Goal: Find specific page/section: Find specific page/section

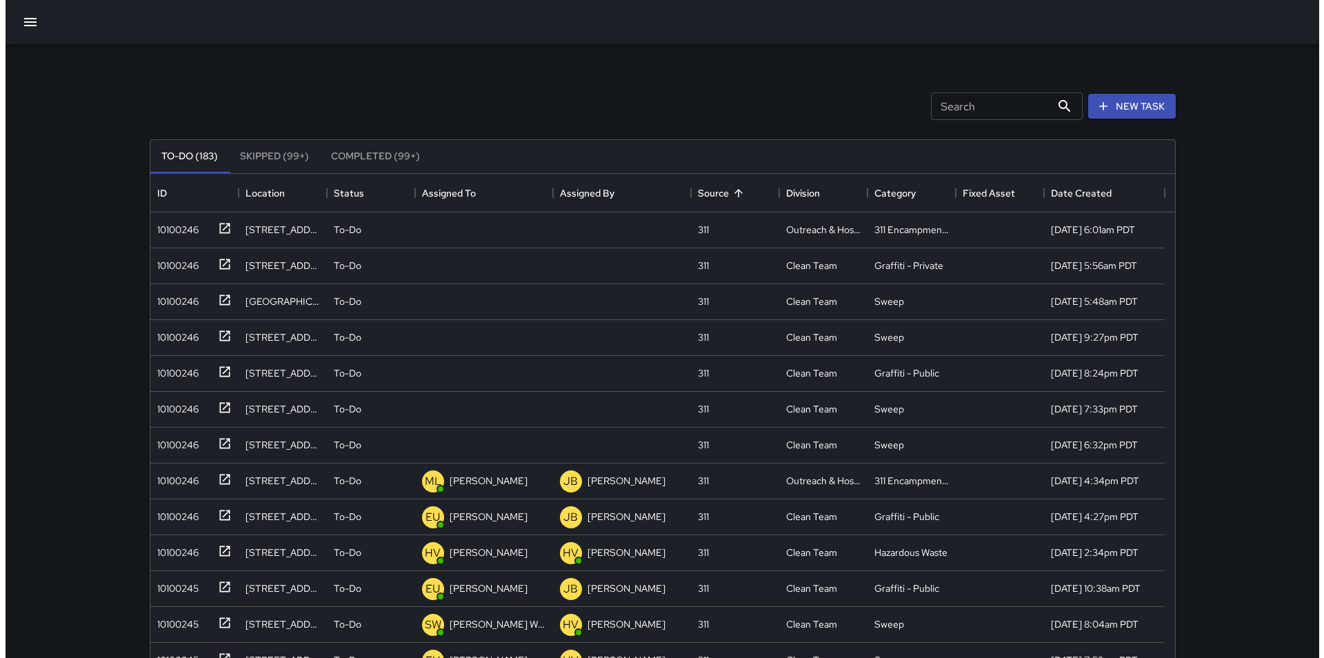
scroll to position [574, 1014]
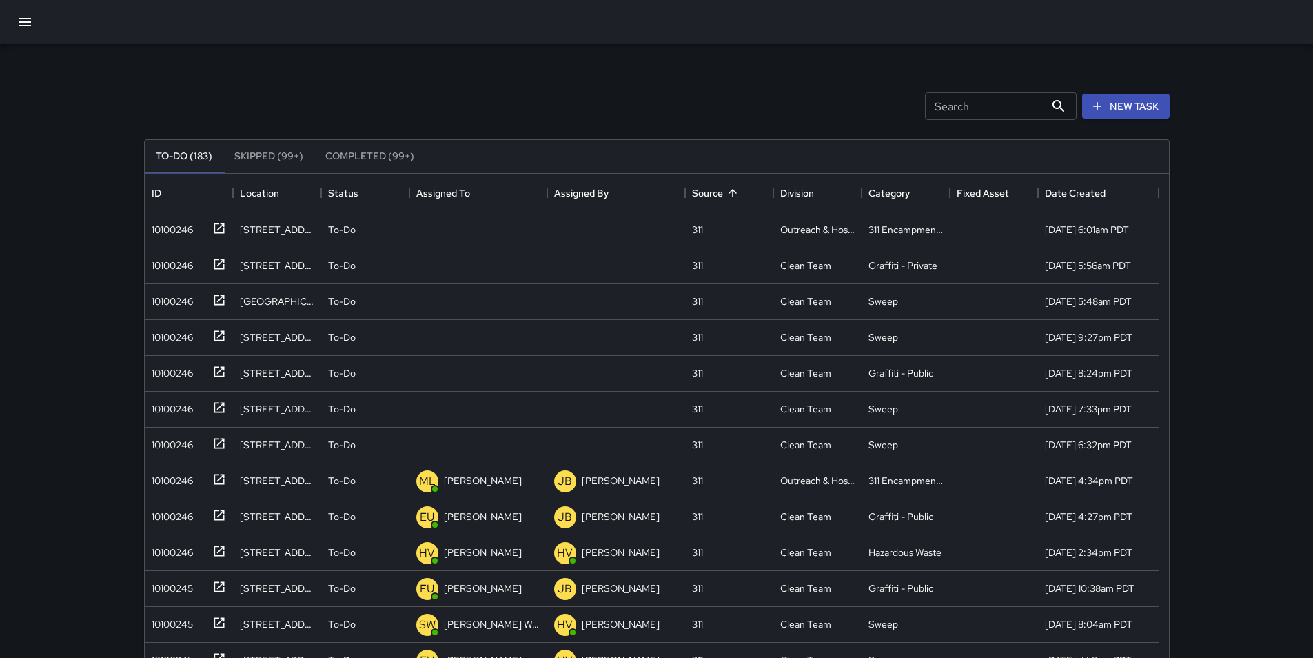
click at [30, 29] on icon "button" at bounding box center [25, 22] width 17 height 17
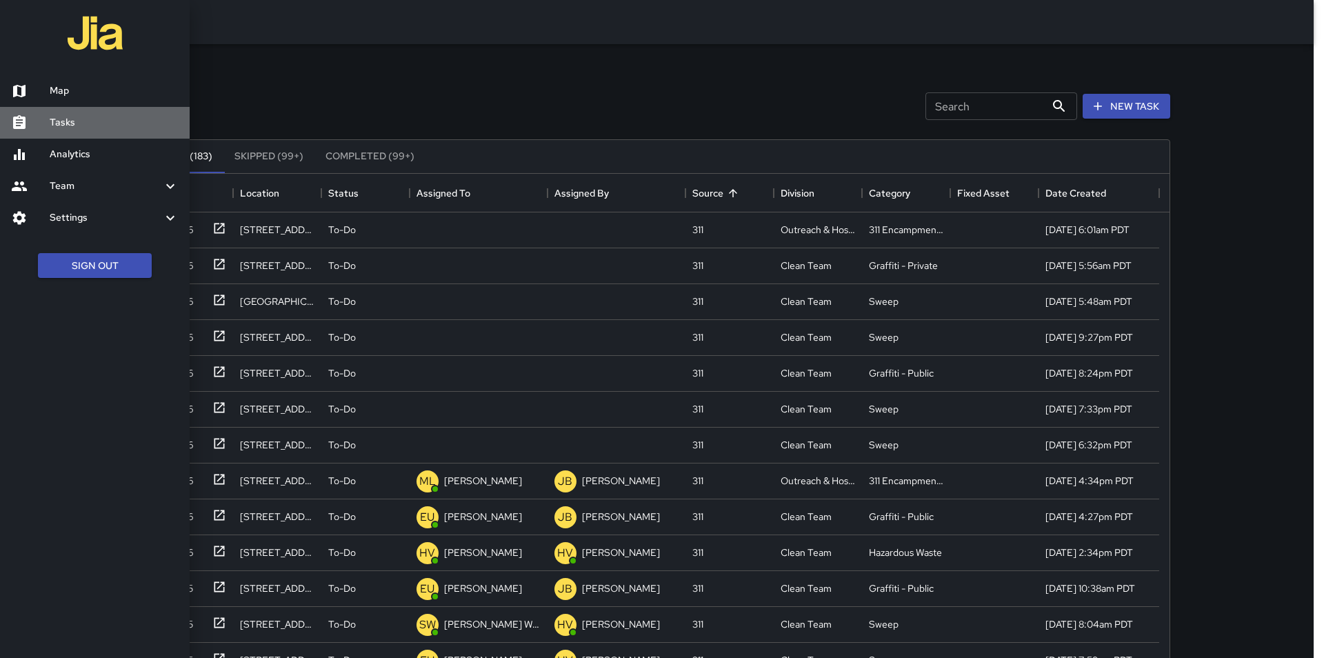
click at [48, 123] on div at bounding box center [30, 122] width 39 height 17
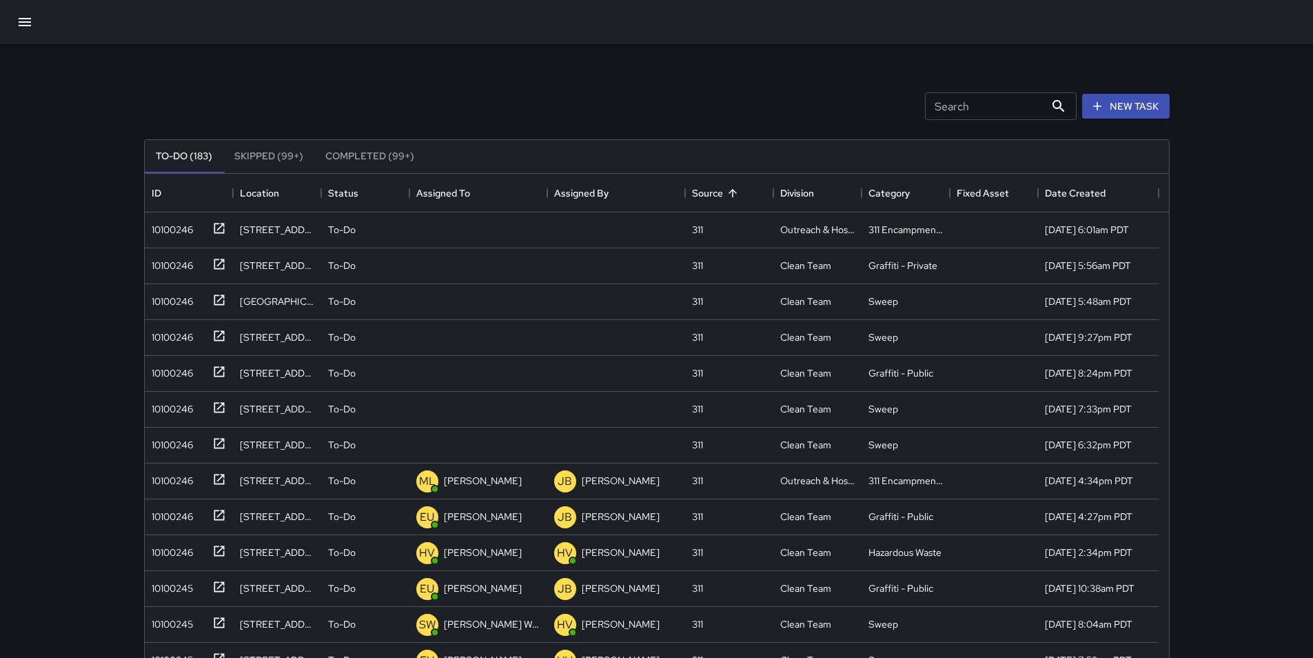
click at [0, 26] on div at bounding box center [656, 22] width 1313 height 44
click at [12, 30] on button "button" at bounding box center [24, 22] width 33 height 33
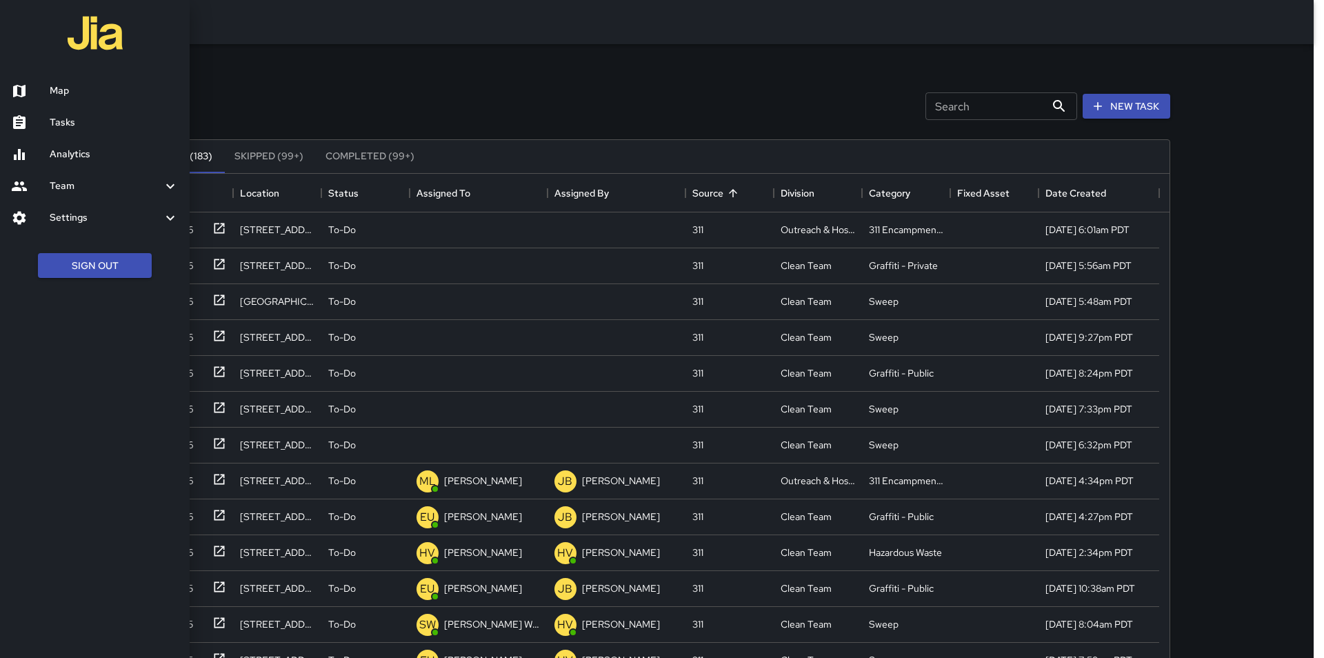
click at [44, 80] on link "Map" at bounding box center [95, 91] width 190 height 32
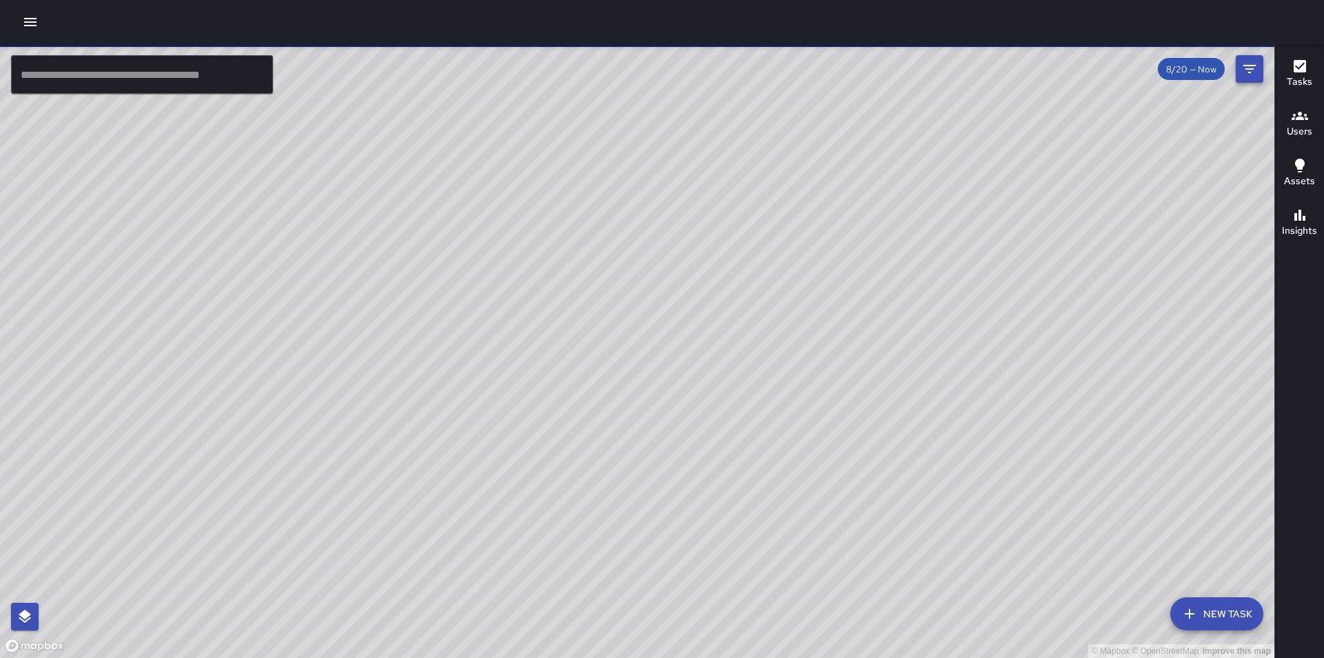
click at [1242, 72] on icon "Filters" at bounding box center [1249, 69] width 17 height 17
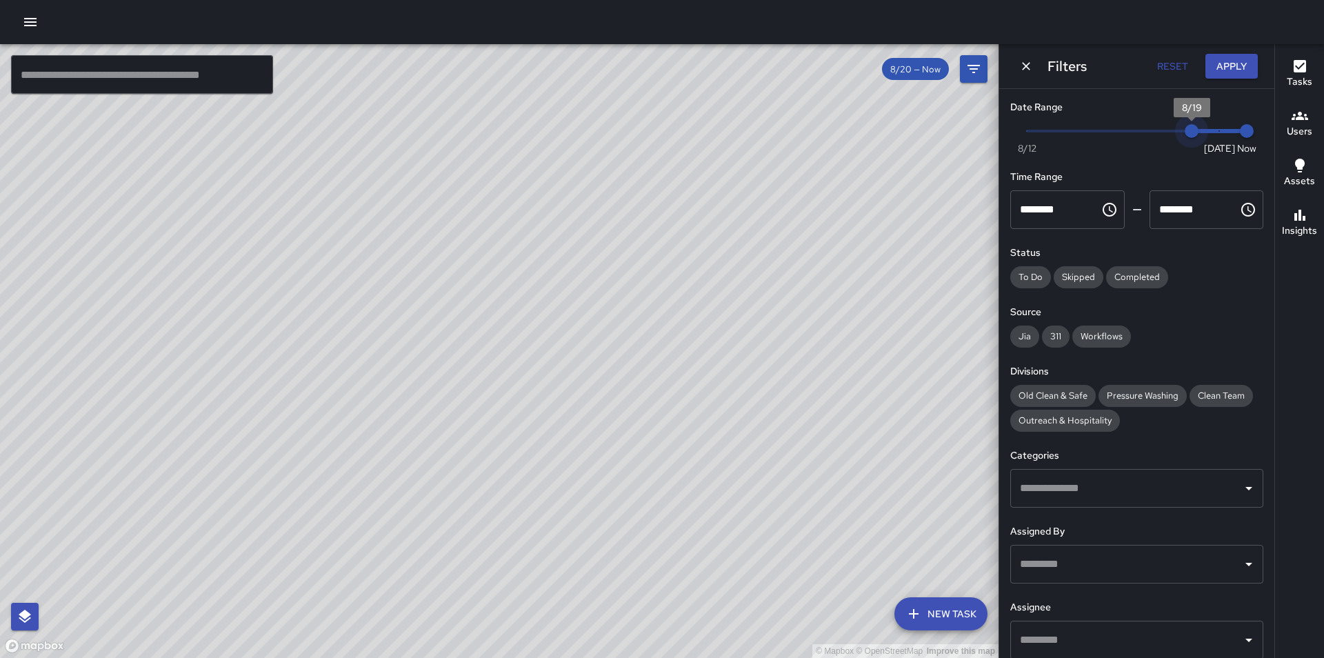
type input "*"
drag, startPoint x: 1204, startPoint y: 132, endPoint x: 978, endPoint y: 132, distance: 226.1
click at [978, 132] on div "© Mapbox © OpenStreetMap Improve this map ​ New Task 8/20 — Now Map Layers Task…" at bounding box center [662, 351] width 1324 height 614
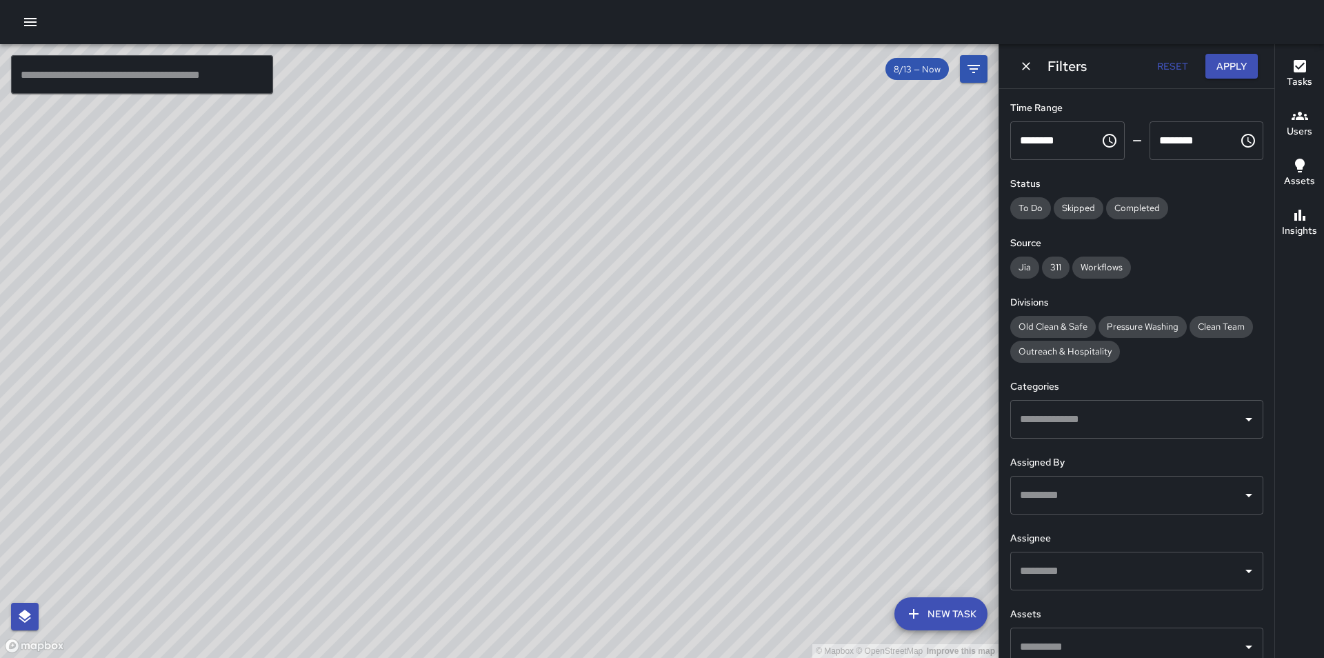
scroll to position [88, 0]
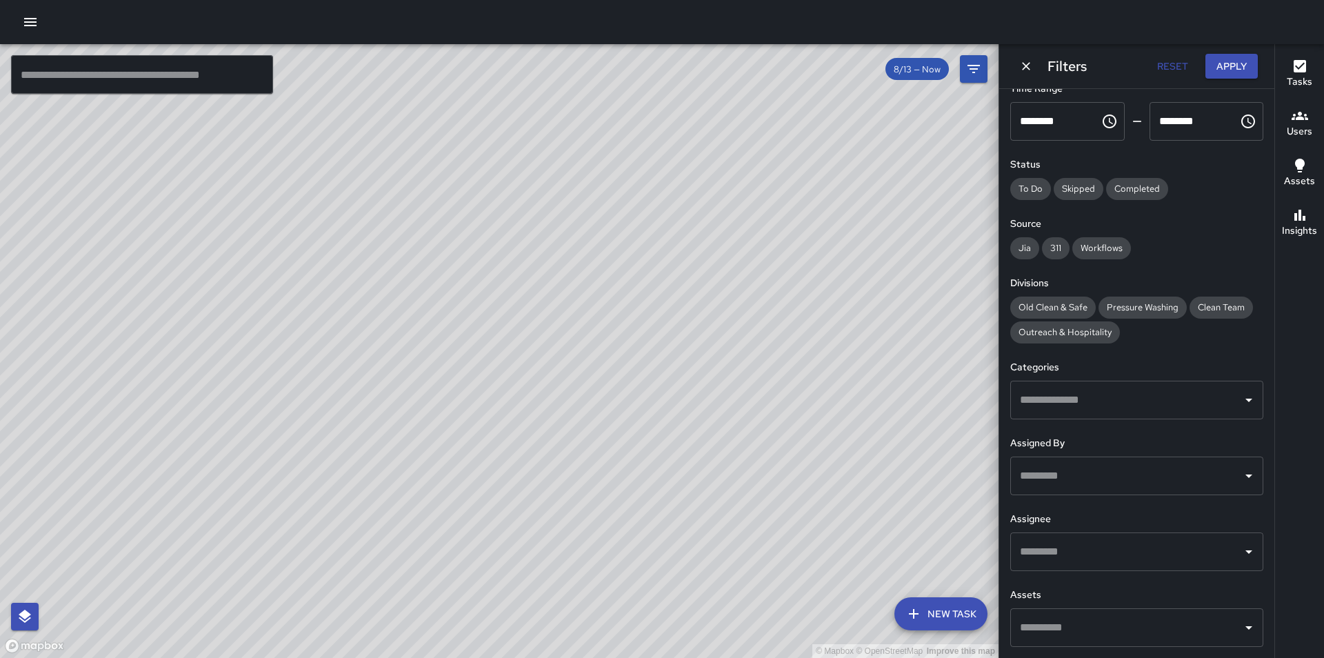
click at [1121, 547] on input "text" at bounding box center [1126, 551] width 220 height 26
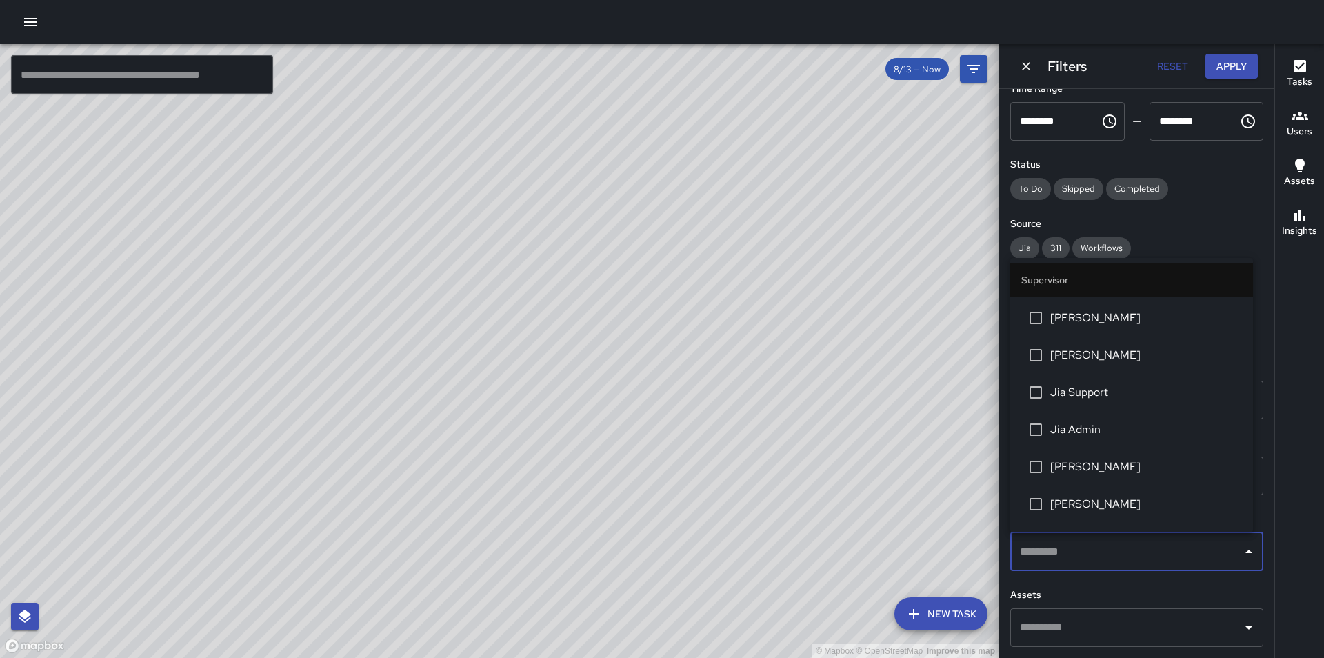
scroll to position [620, 0]
click at [1122, 460] on li "[PERSON_NAME]" at bounding box center [1131, 472] width 243 height 37
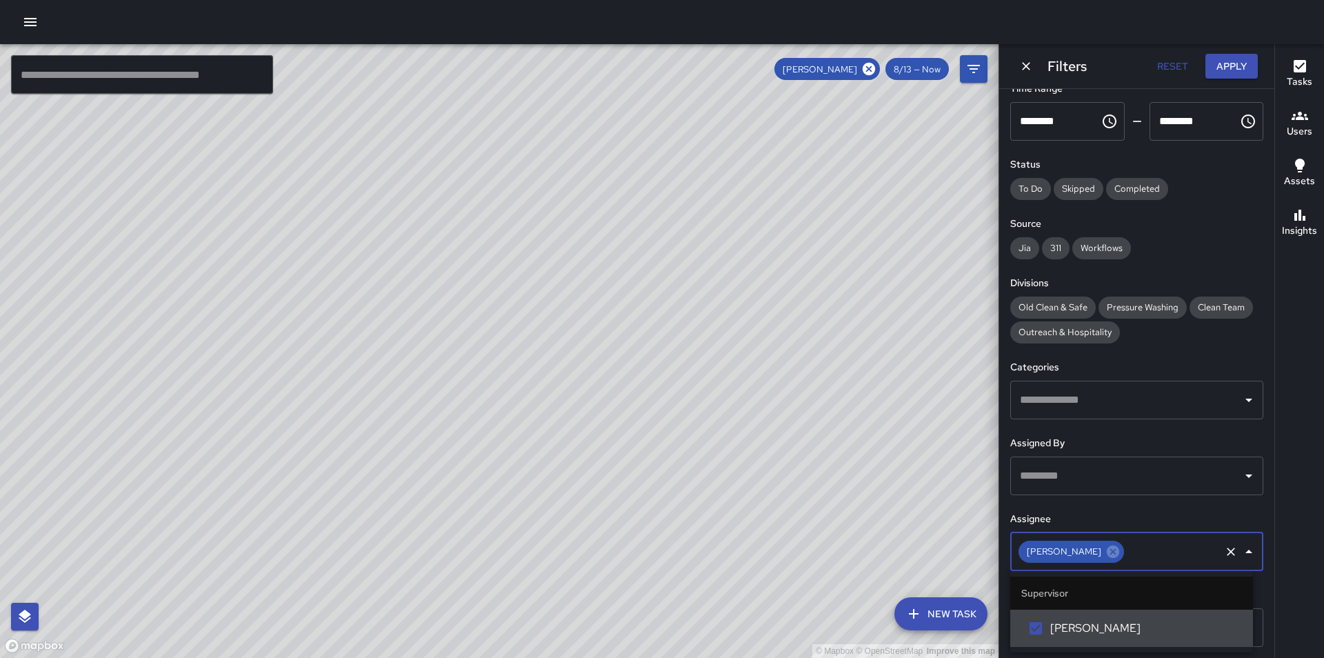
scroll to position [0, 0]
click at [1242, 66] on button "Apply" at bounding box center [1231, 67] width 52 height 26
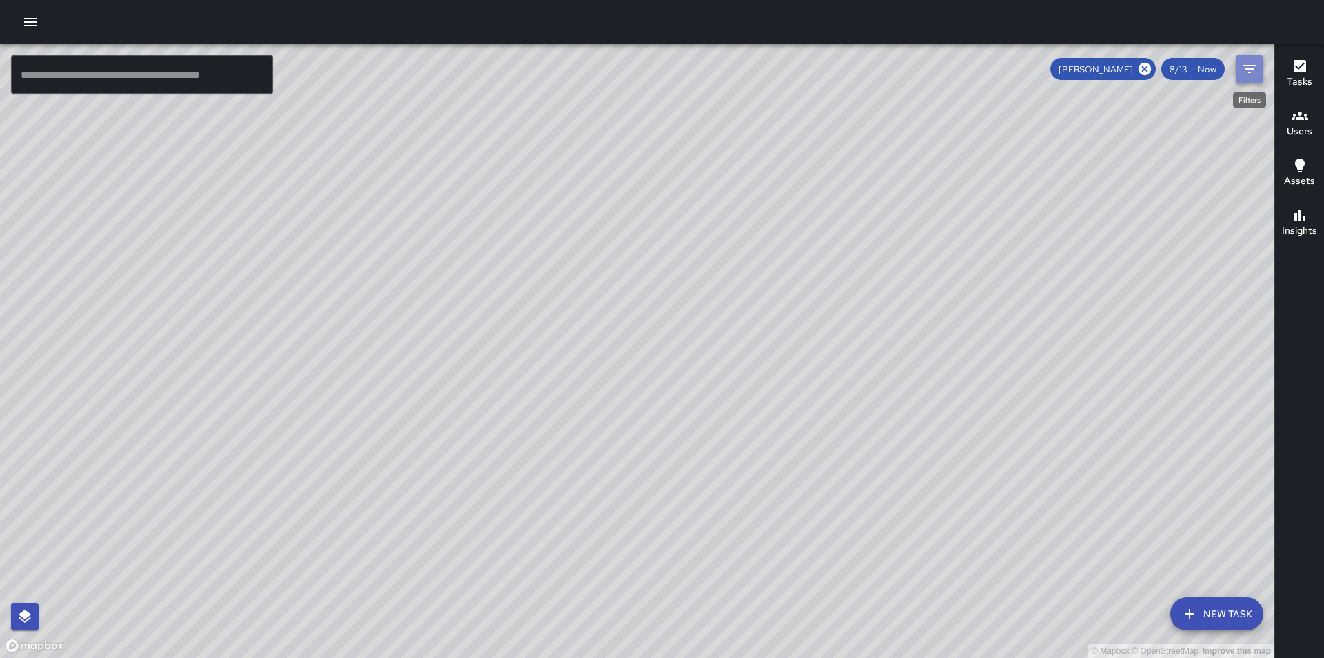
click at [1247, 69] on icon "Filters" at bounding box center [1249, 69] width 12 height 8
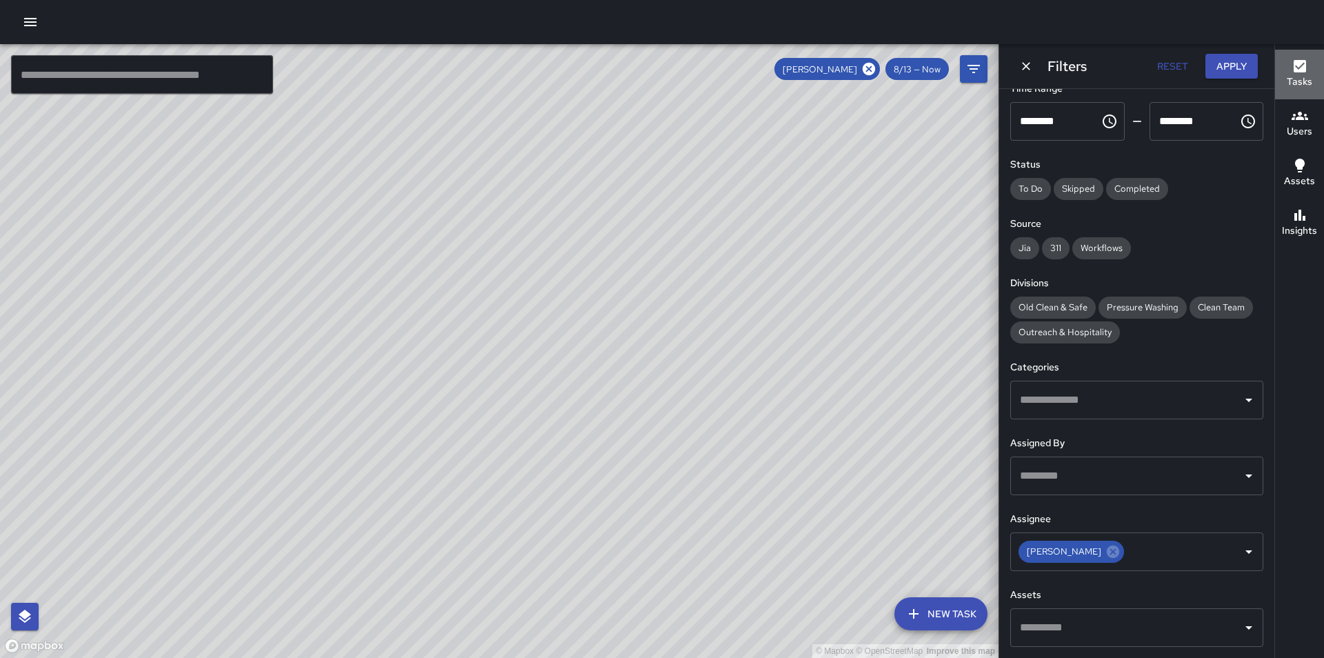
click at [1308, 74] on div "Tasks" at bounding box center [1299, 74] width 26 height 32
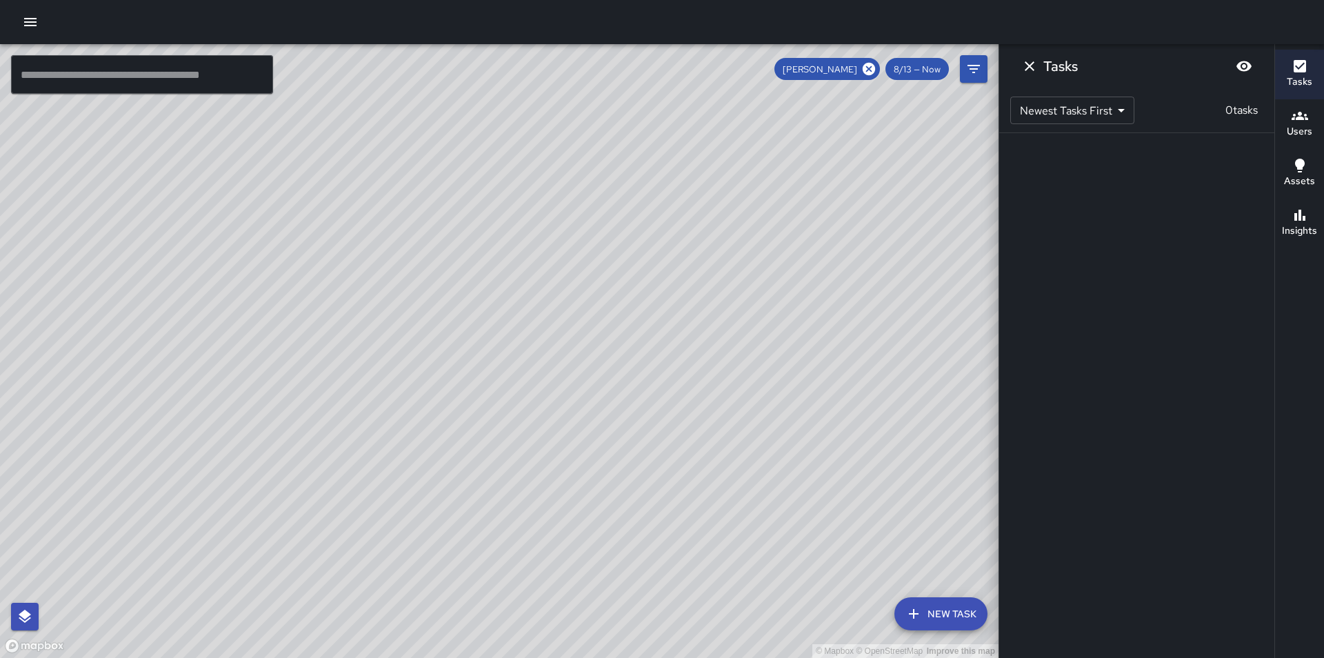
click at [1308, 75] on div "Tasks" at bounding box center [1299, 74] width 26 height 32
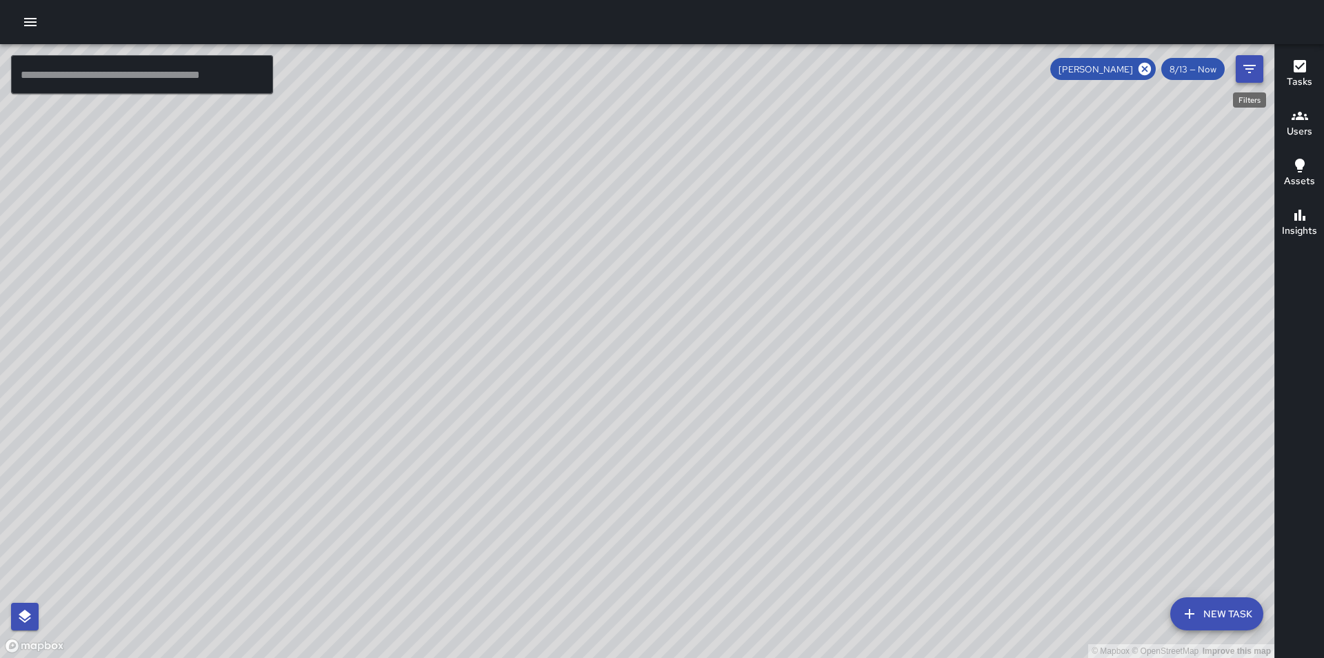
click at [1250, 76] on icon "Filters" at bounding box center [1249, 69] width 17 height 17
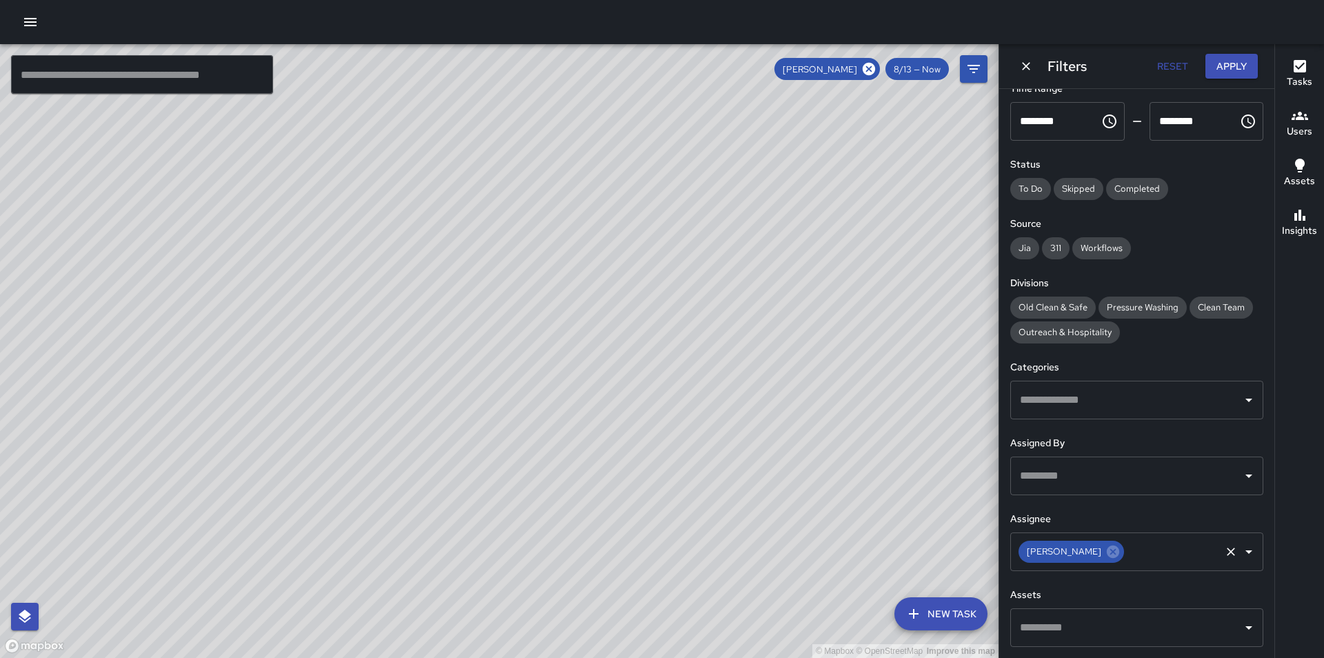
click at [1107, 554] on icon at bounding box center [1113, 551] width 12 height 12
click at [1247, 478] on button "Open" at bounding box center [1248, 475] width 19 height 19
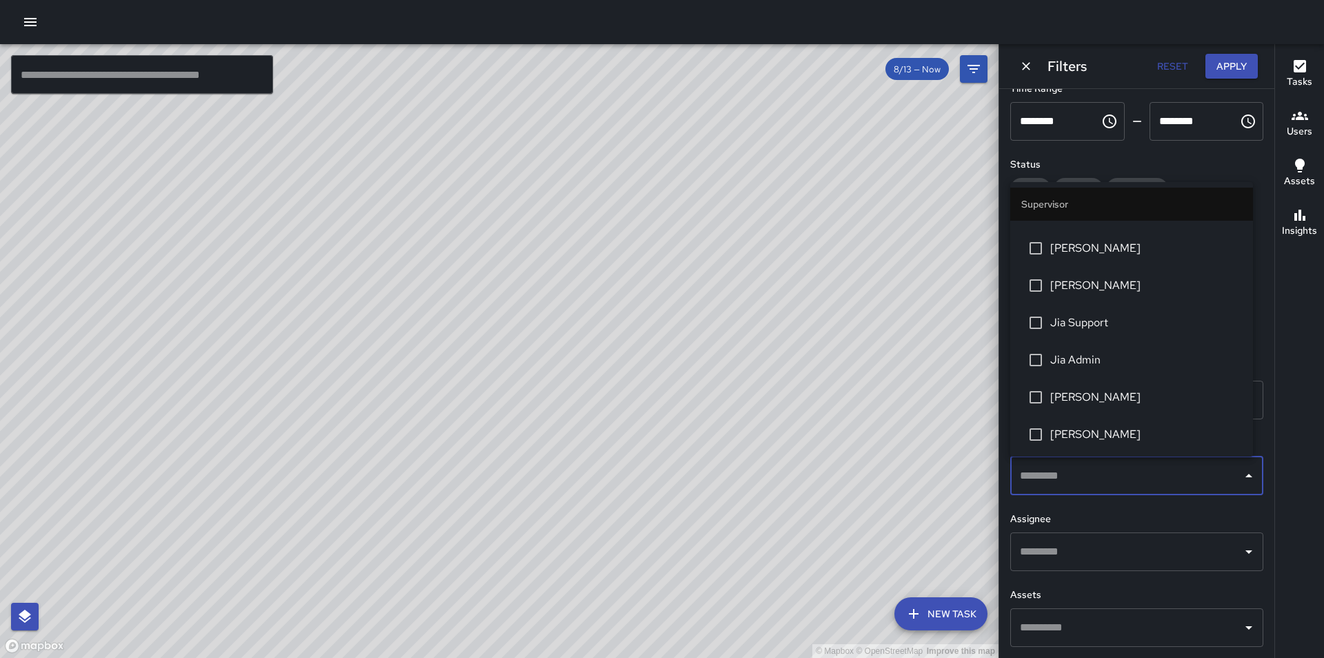
scroll to position [620, 0]
click at [1111, 389] on span "[PERSON_NAME]" at bounding box center [1146, 396] width 192 height 17
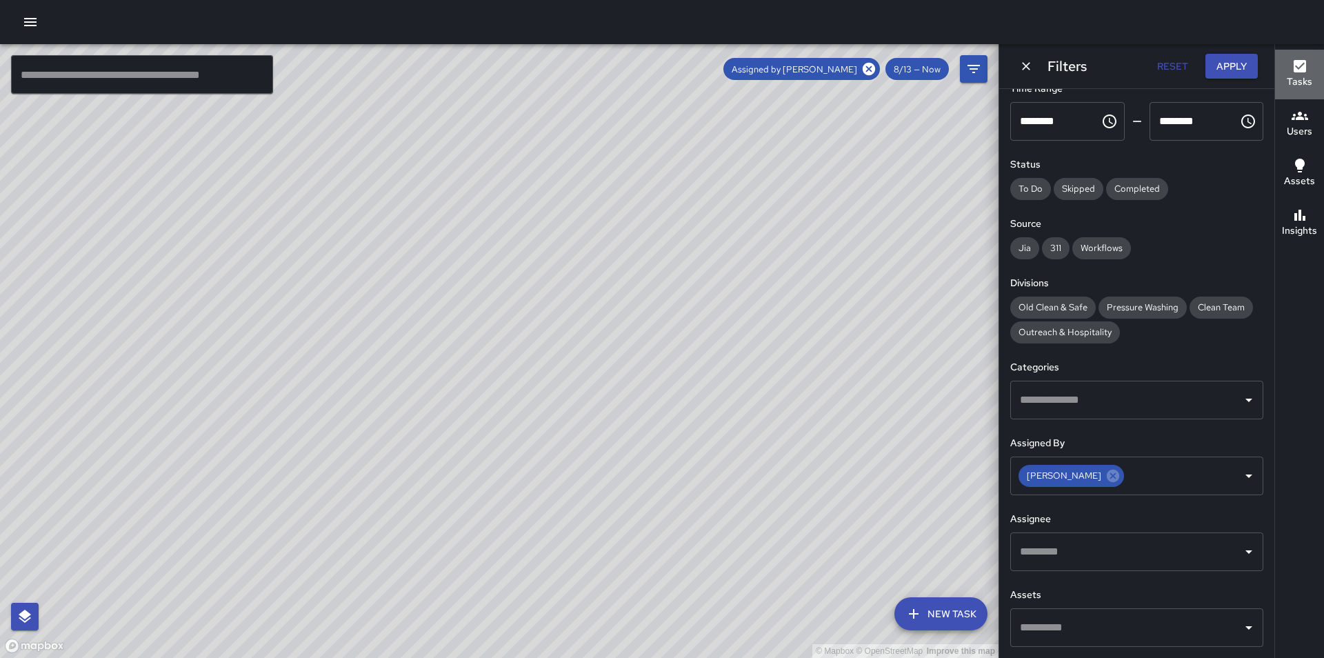
click at [1280, 70] on button "Tasks" at bounding box center [1299, 75] width 49 height 50
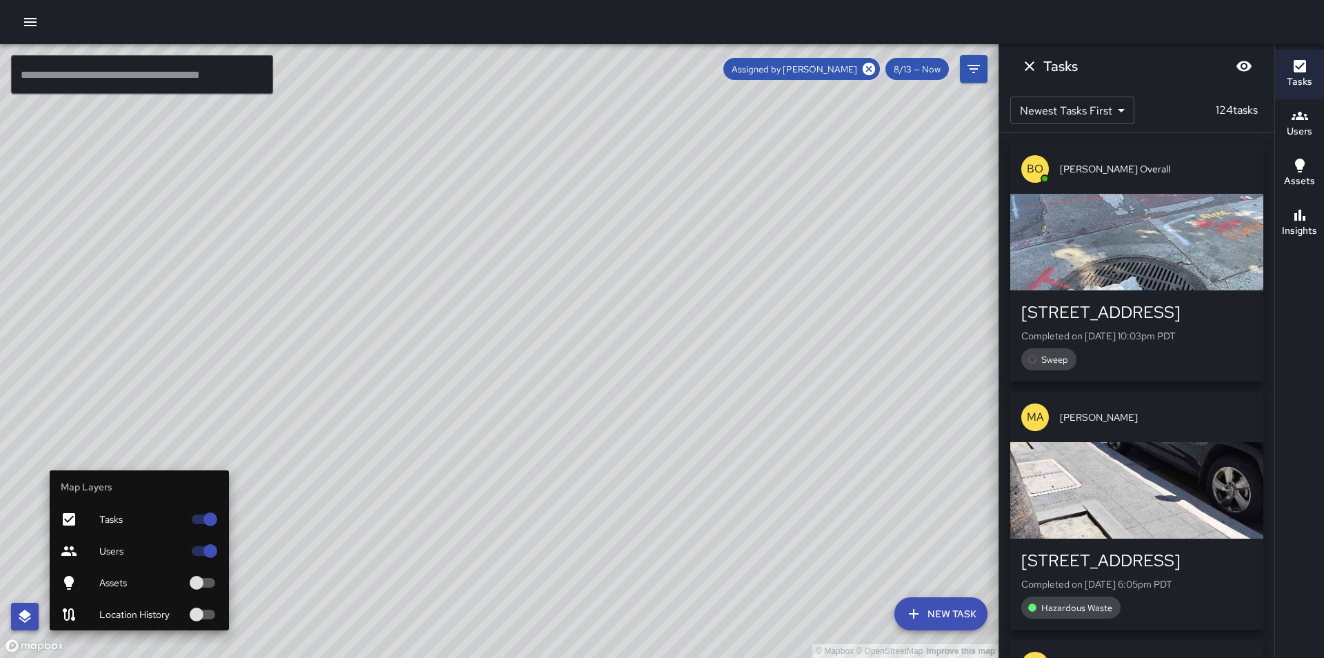
click at [26, 623] on icon "button" at bounding box center [25, 616] width 17 height 17
click at [106, 614] on span "Location History" at bounding box center [141, 614] width 84 height 14
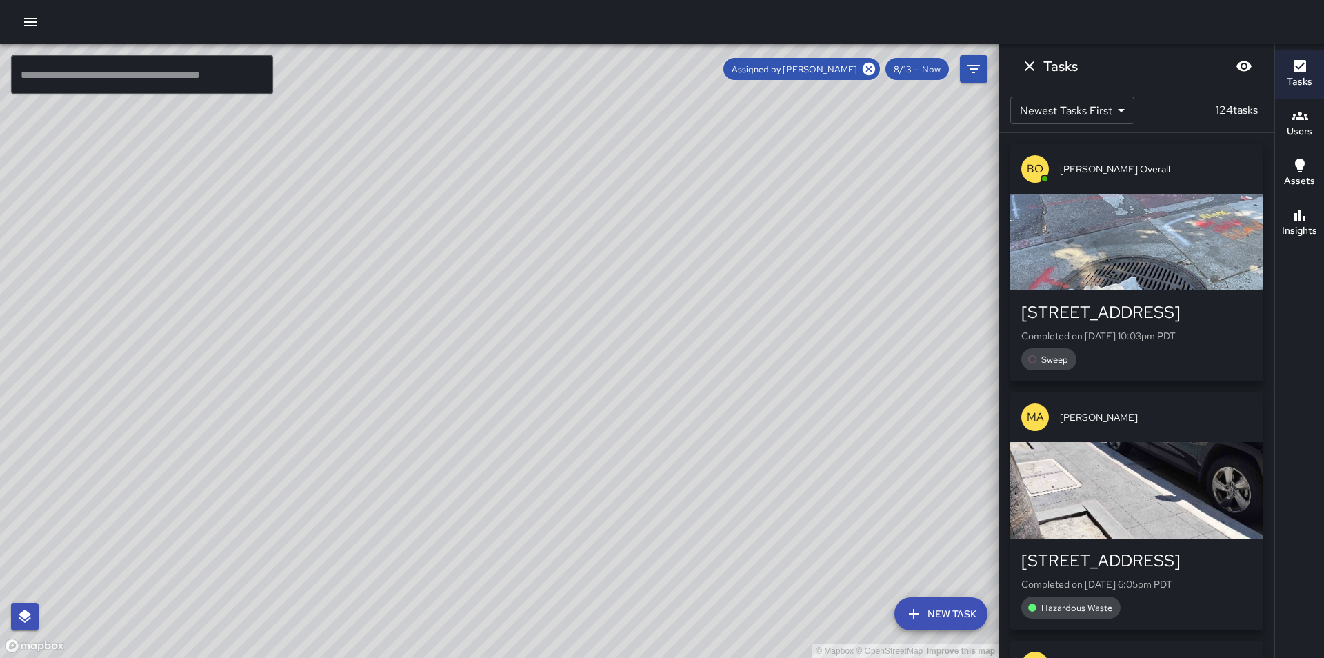
drag, startPoint x: 464, startPoint y: 554, endPoint x: 518, endPoint y: 452, distance: 115.3
click at [518, 452] on div "© Mapbox © OpenStreetMap Improve this map" at bounding box center [499, 351] width 998 height 614
drag, startPoint x: 354, startPoint y: 172, endPoint x: 402, endPoint y: 329, distance: 164.4
click at [402, 329] on div "© Mapbox © OpenStreetMap Improve this map" at bounding box center [499, 351] width 998 height 614
drag, startPoint x: 531, startPoint y: 617, endPoint x: 463, endPoint y: 321, distance: 304.2
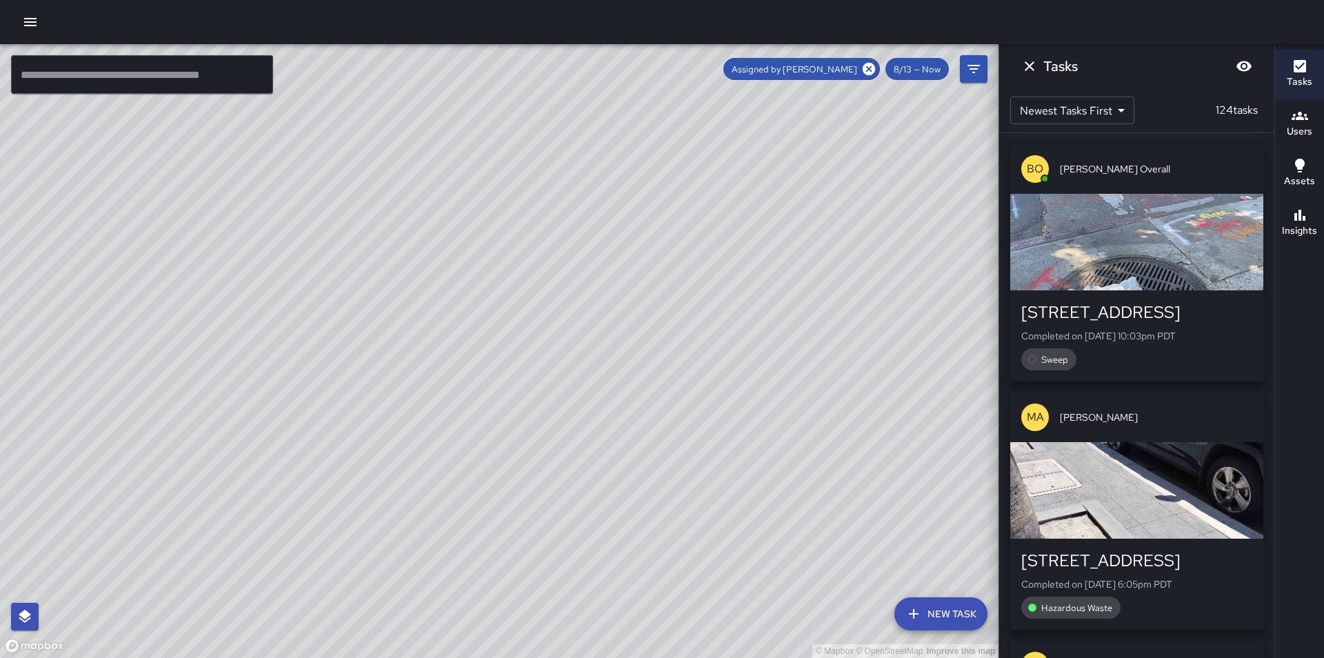
click at [463, 321] on div "© Mapbox © OpenStreetMap Improve this map" at bounding box center [499, 351] width 998 height 614
drag, startPoint x: 487, startPoint y: 529, endPoint x: 436, endPoint y: 285, distance: 249.2
click at [441, 297] on div "© Mapbox © OpenStreetMap Improve this map" at bounding box center [499, 351] width 998 height 614
drag, startPoint x: 583, startPoint y: 425, endPoint x: 368, endPoint y: 80, distance: 406.6
click at [368, 80] on div "© Mapbox © OpenStreetMap Improve this map" at bounding box center [499, 351] width 998 height 614
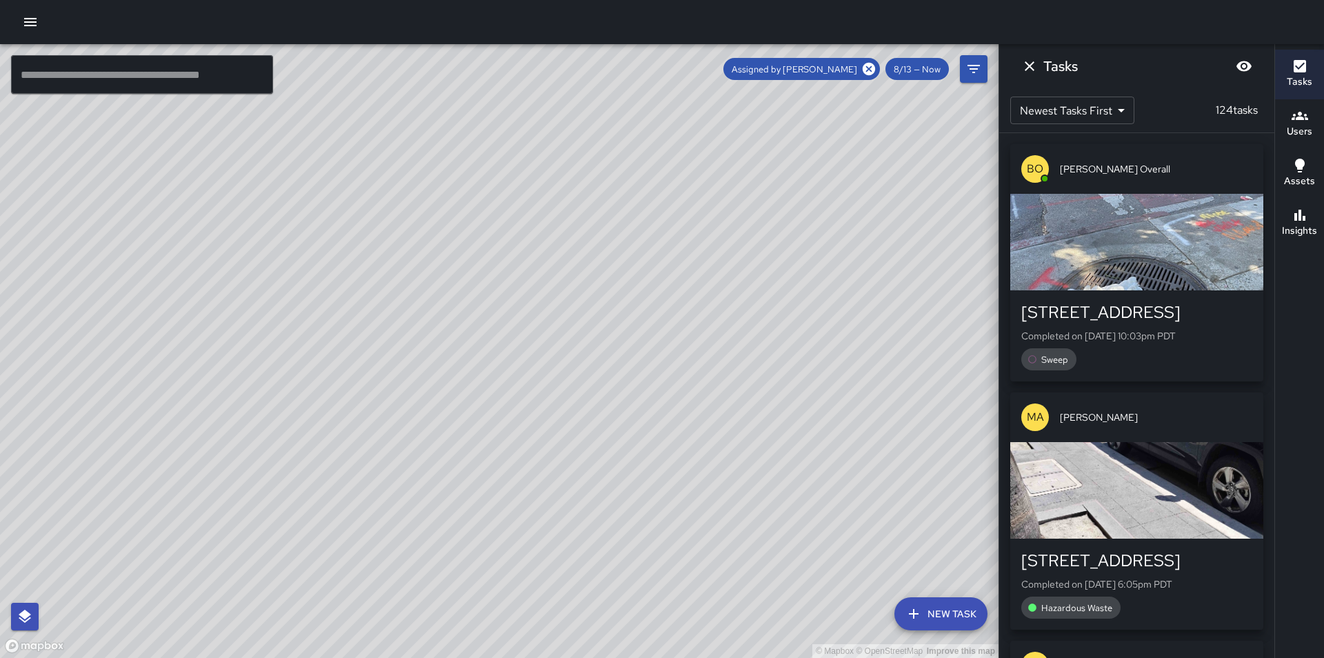
drag, startPoint x: 761, startPoint y: 331, endPoint x: 692, endPoint y: 373, distance: 80.8
click at [692, 376] on div "© Mapbox © OpenStreetMap Improve this map" at bounding box center [499, 351] width 998 height 614
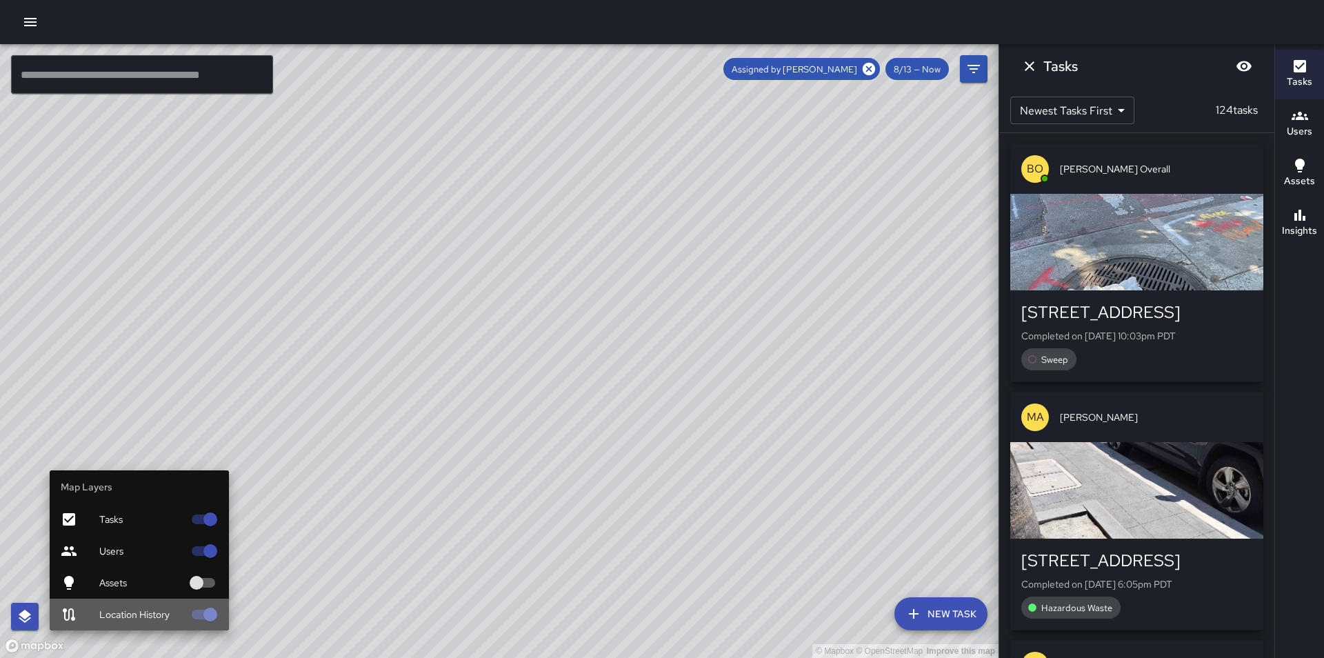
click at [103, 610] on span "Location History" at bounding box center [141, 614] width 84 height 14
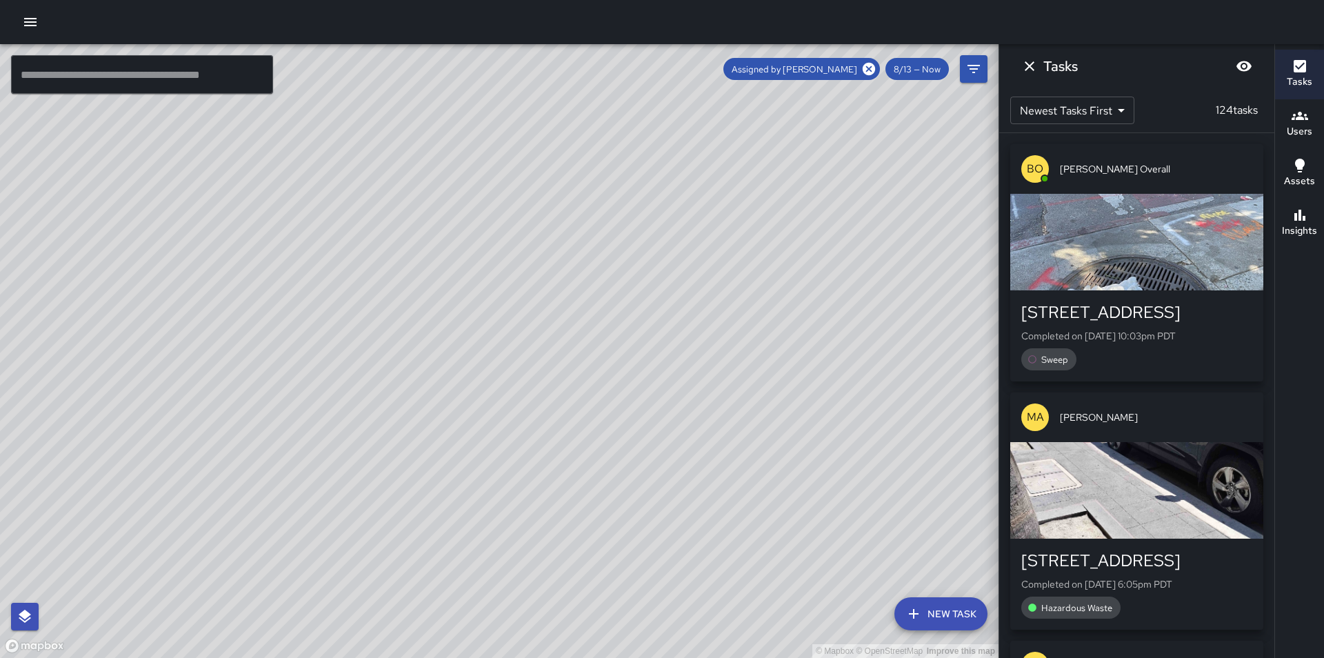
click at [537, 492] on div "© Mapbox © OpenStreetMap Improve this map" at bounding box center [499, 351] width 998 height 614
drag, startPoint x: 873, startPoint y: 220, endPoint x: 978, endPoint y: 247, distance: 108.2
click at [978, 247] on div "© Mapbox © OpenStreetMap Improve this map" at bounding box center [499, 351] width 998 height 614
click at [979, 72] on icon "Filters" at bounding box center [973, 69] width 17 height 17
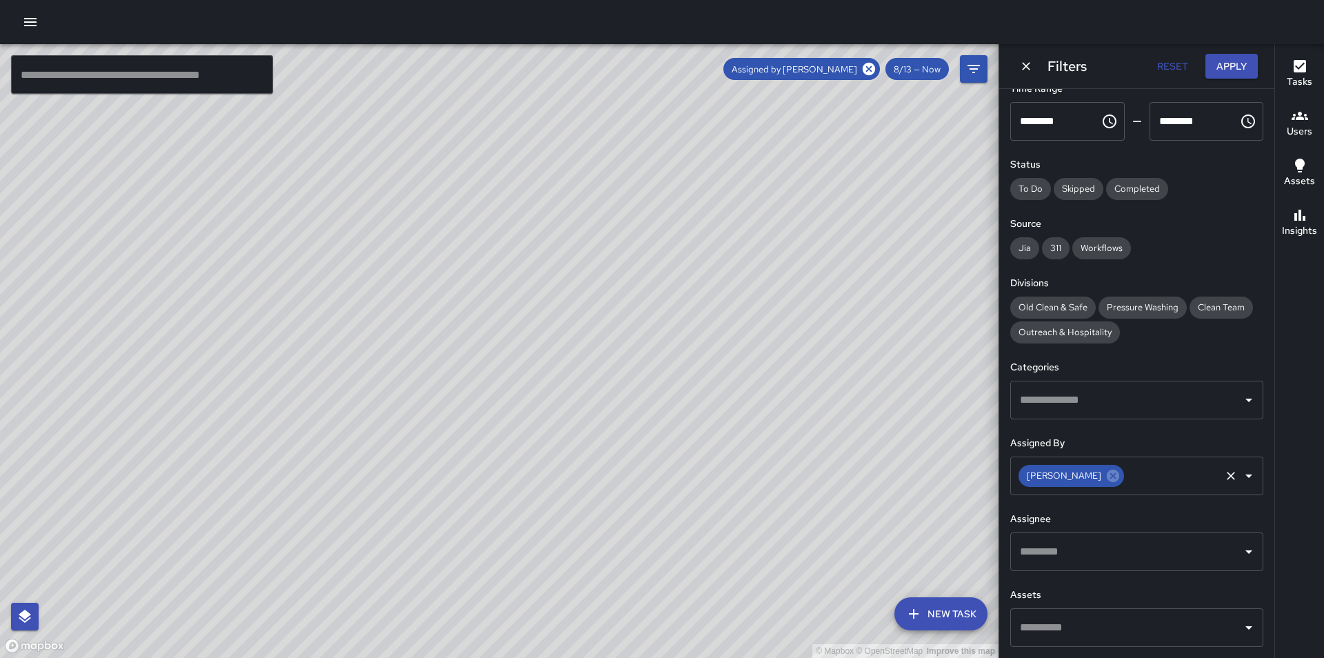
click at [1224, 481] on icon "Clear" at bounding box center [1231, 476] width 14 height 14
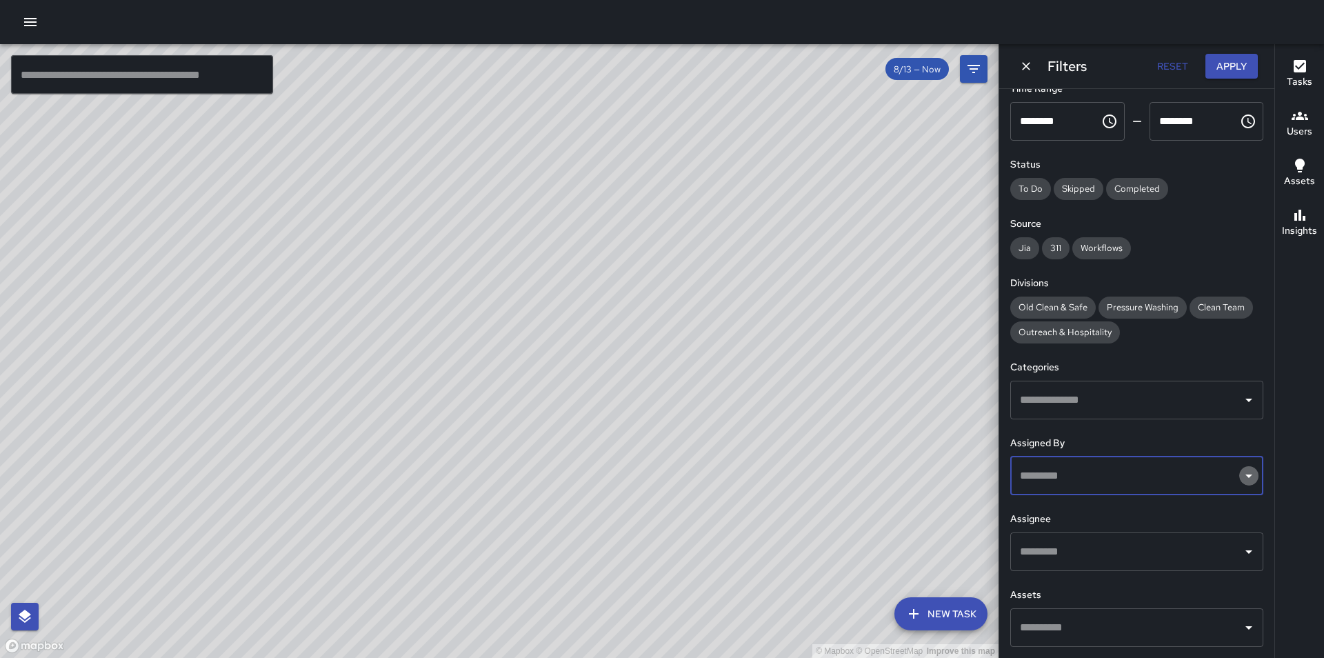
click at [1240, 479] on icon "Open" at bounding box center [1248, 475] width 17 height 17
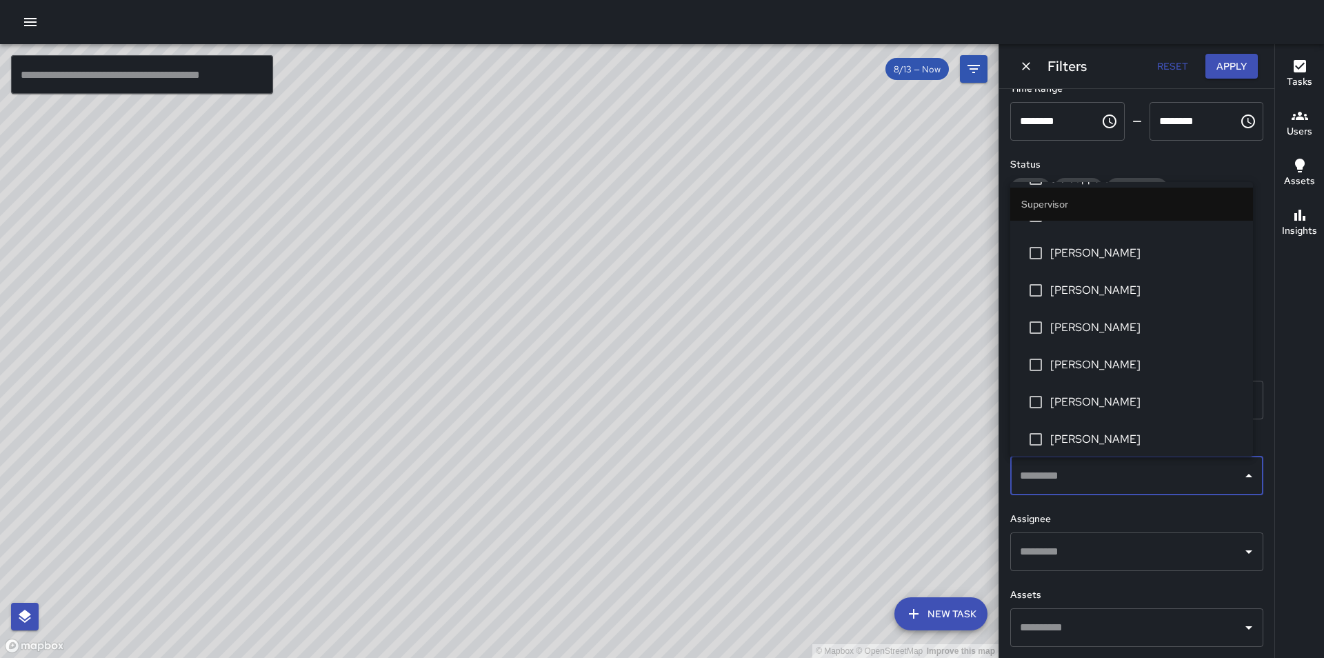
scroll to position [696, 0]
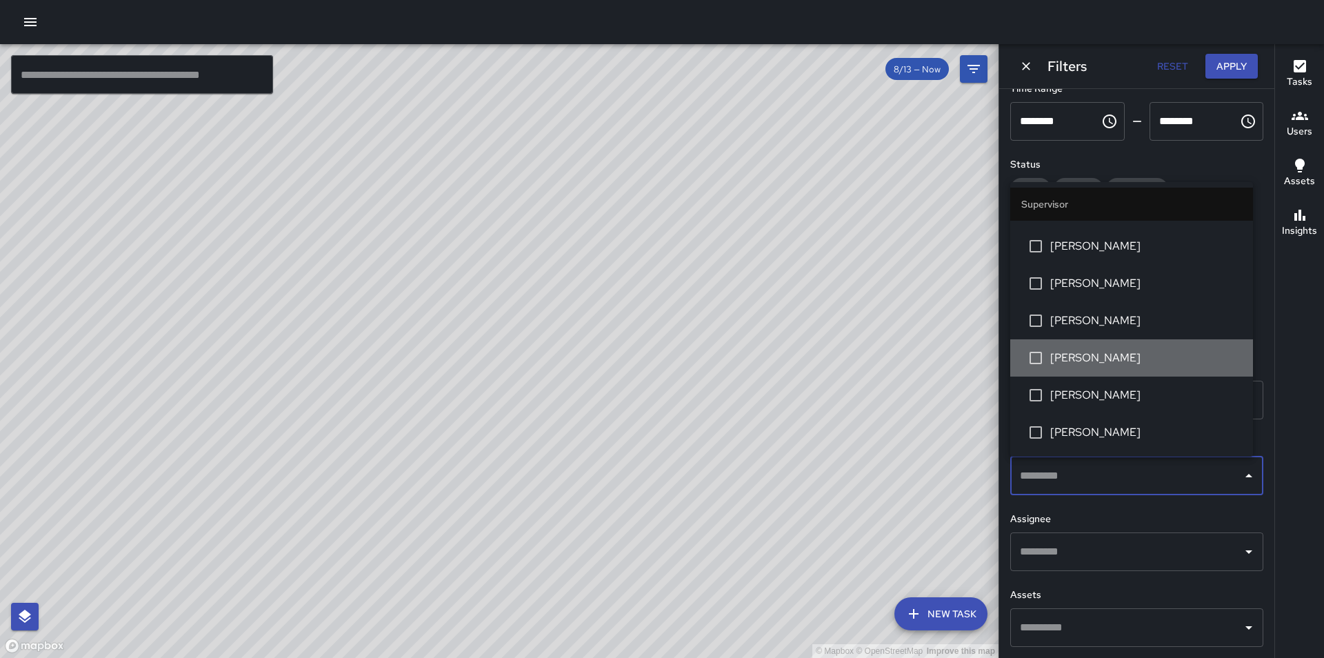
click at [1133, 358] on span "[PERSON_NAME]" at bounding box center [1146, 358] width 192 height 17
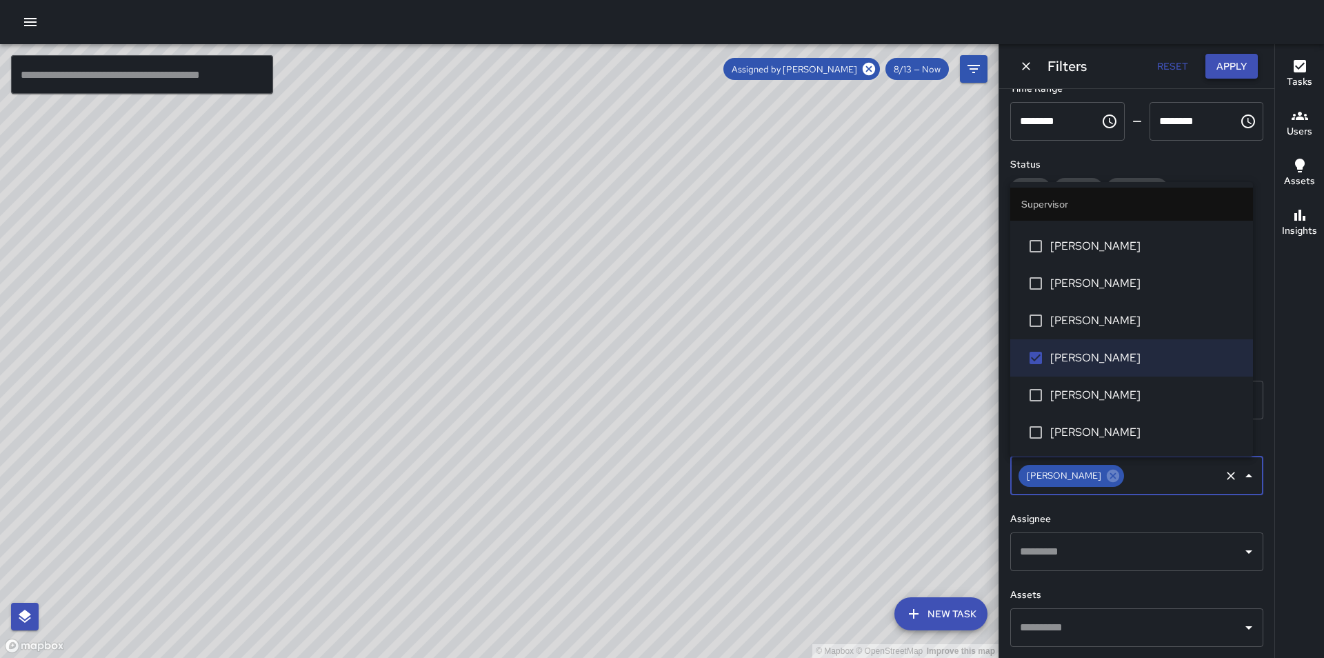
click at [1234, 59] on button "Apply" at bounding box center [1231, 67] width 52 height 26
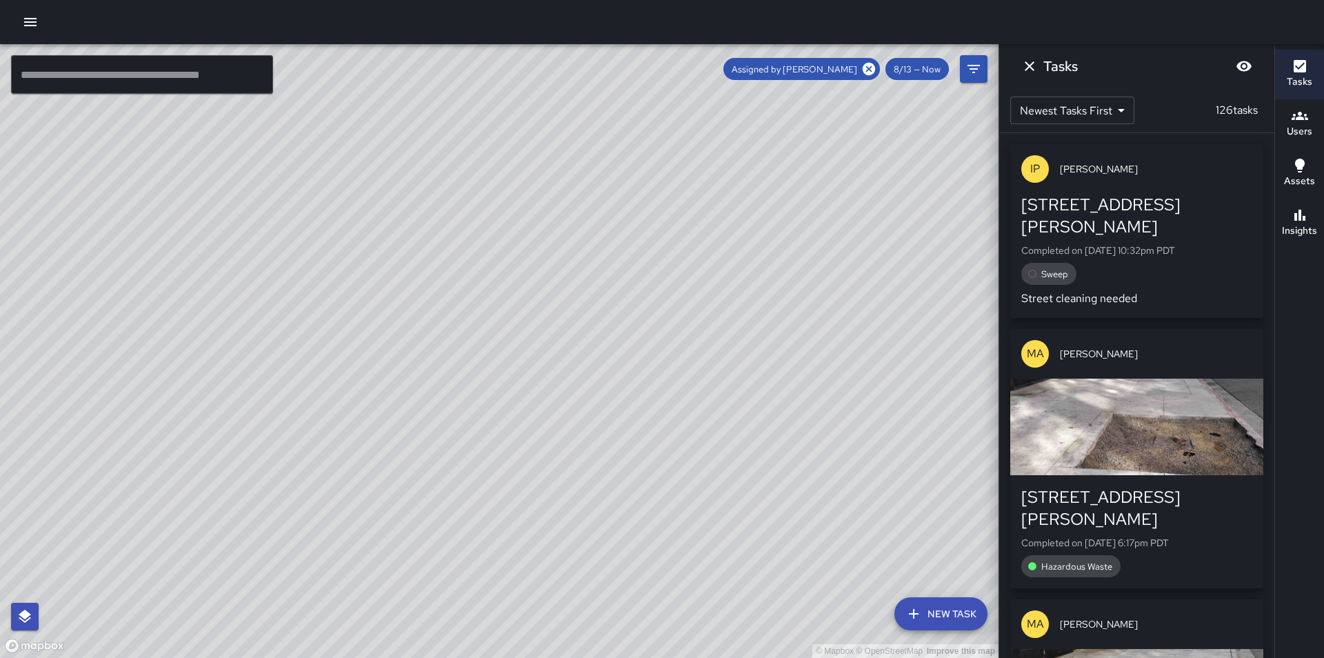
click at [1304, 68] on icon "button" at bounding box center [1299, 66] width 12 height 12
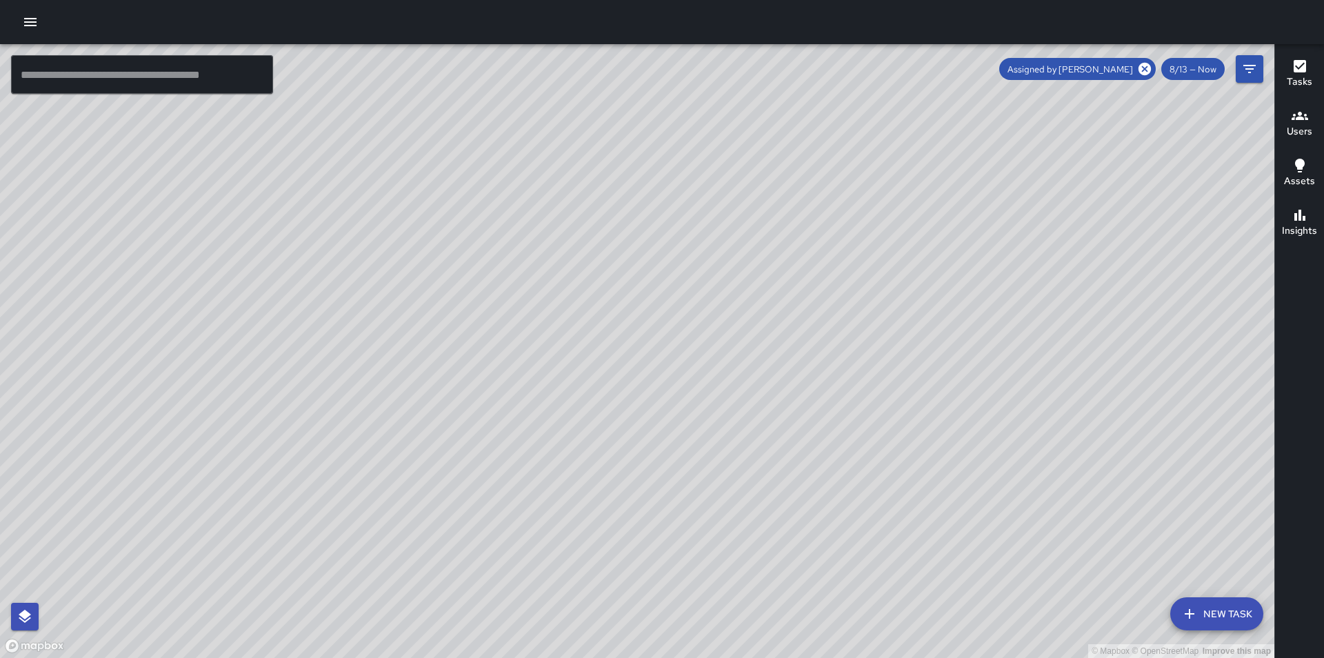
click at [1304, 68] on icon "button" at bounding box center [1299, 66] width 12 height 12
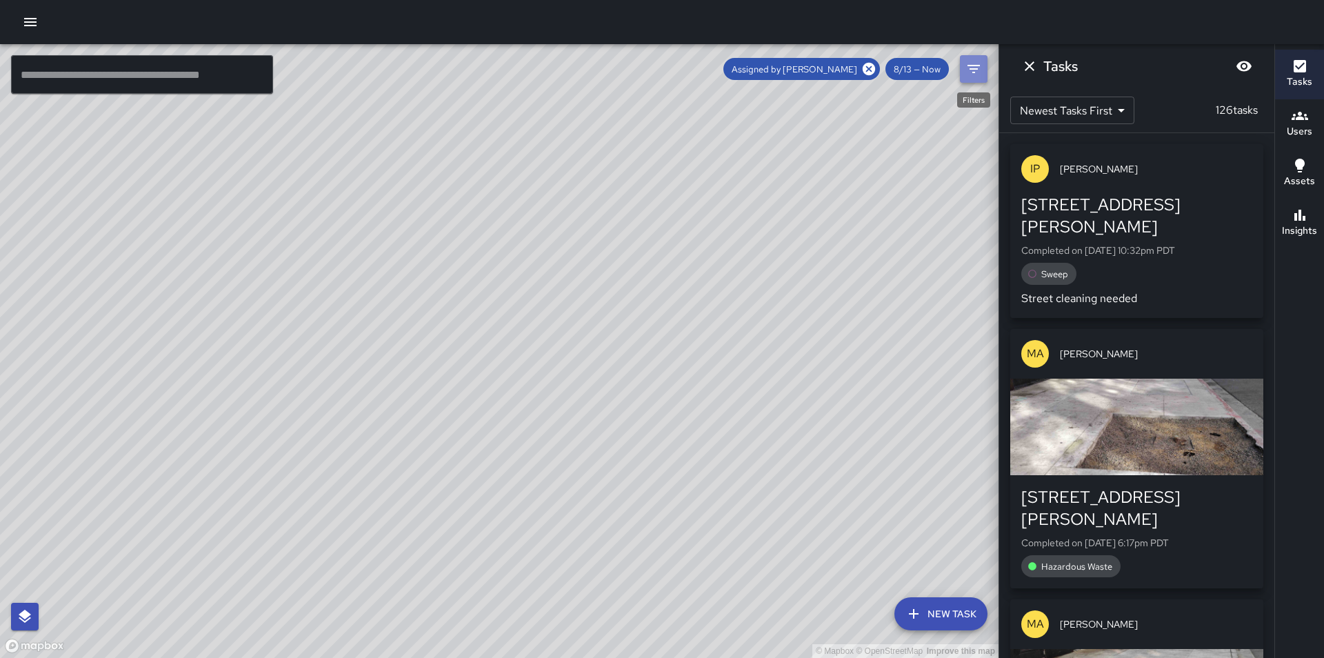
click at [978, 80] on button "Filters" at bounding box center [974, 69] width 28 height 28
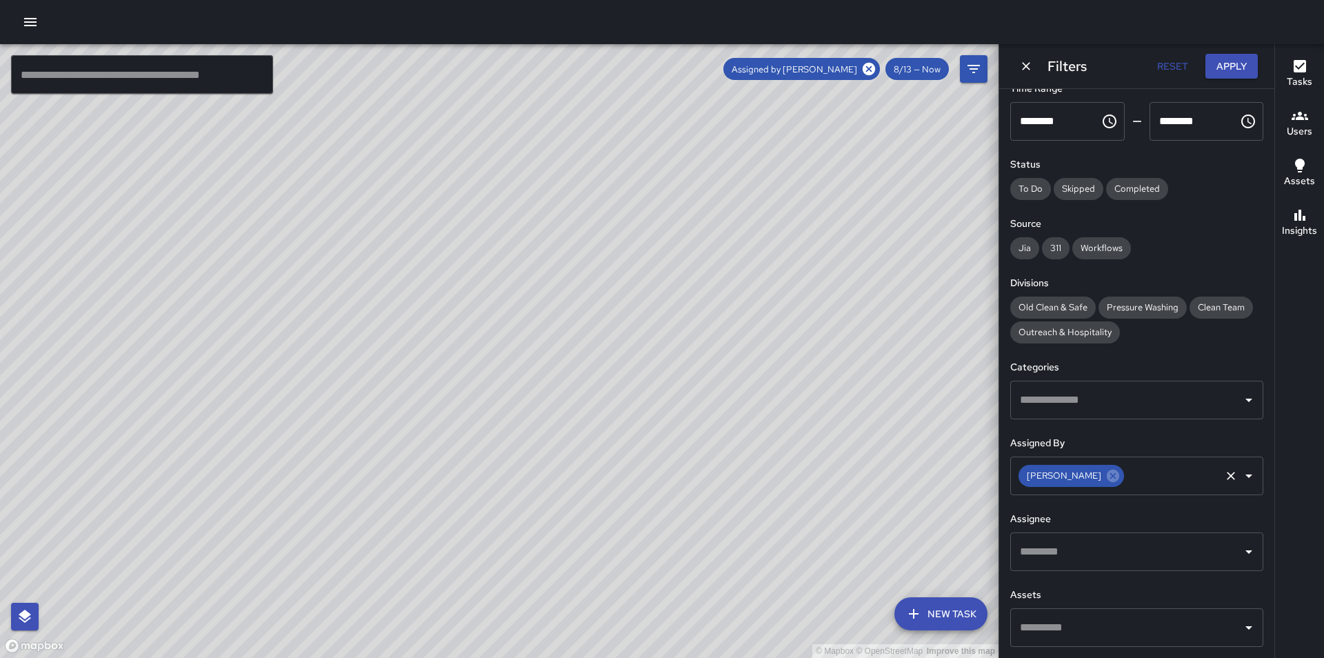
click at [1240, 482] on icon "Open" at bounding box center [1248, 475] width 17 height 17
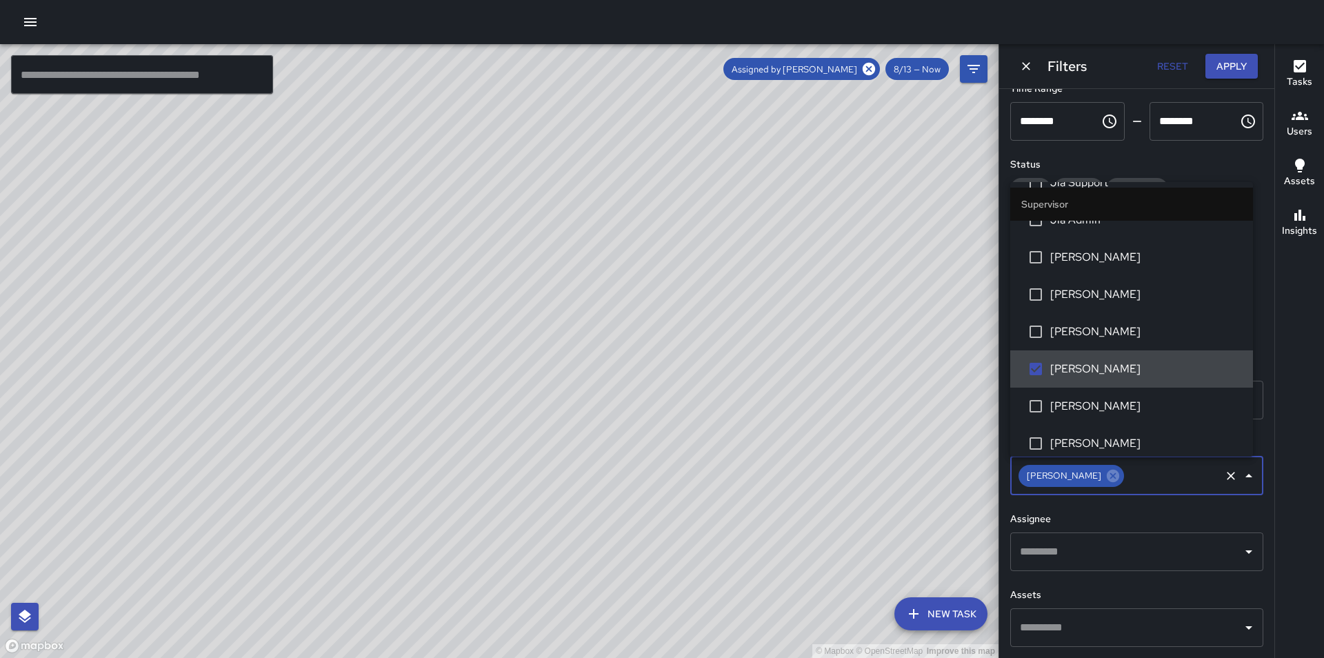
click at [1071, 361] on span "[PERSON_NAME]" at bounding box center [1146, 369] width 192 height 17
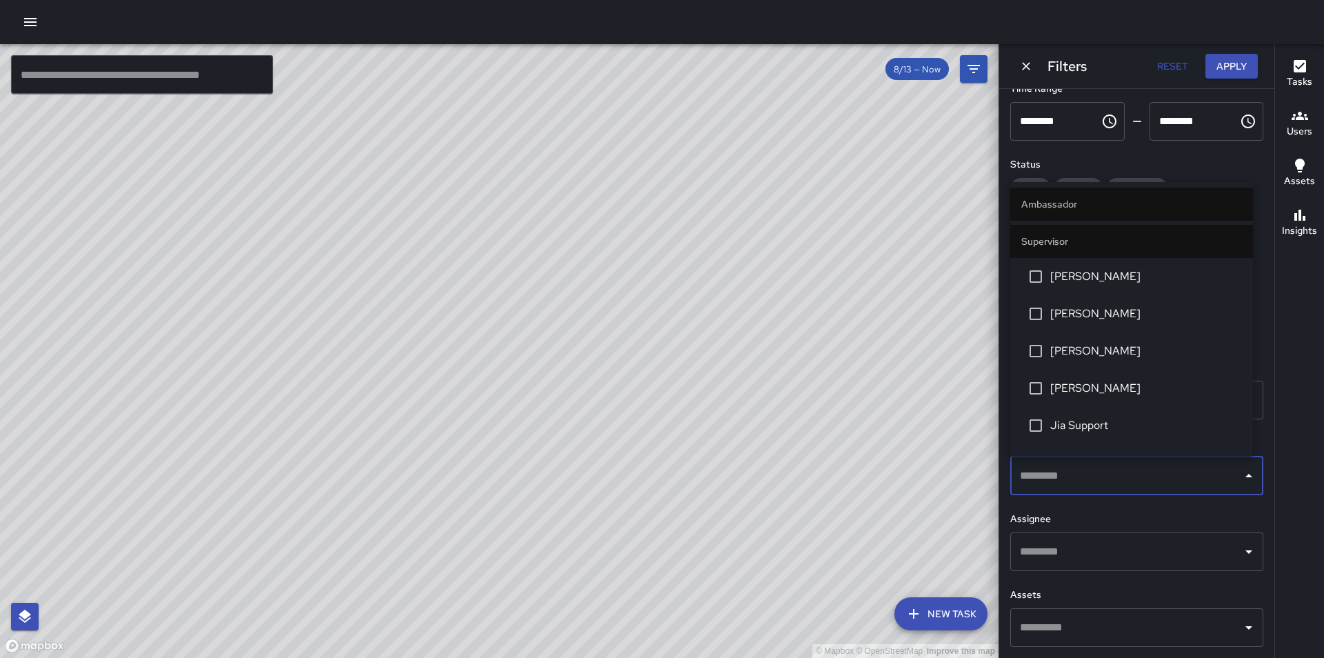
scroll to position [421, 0]
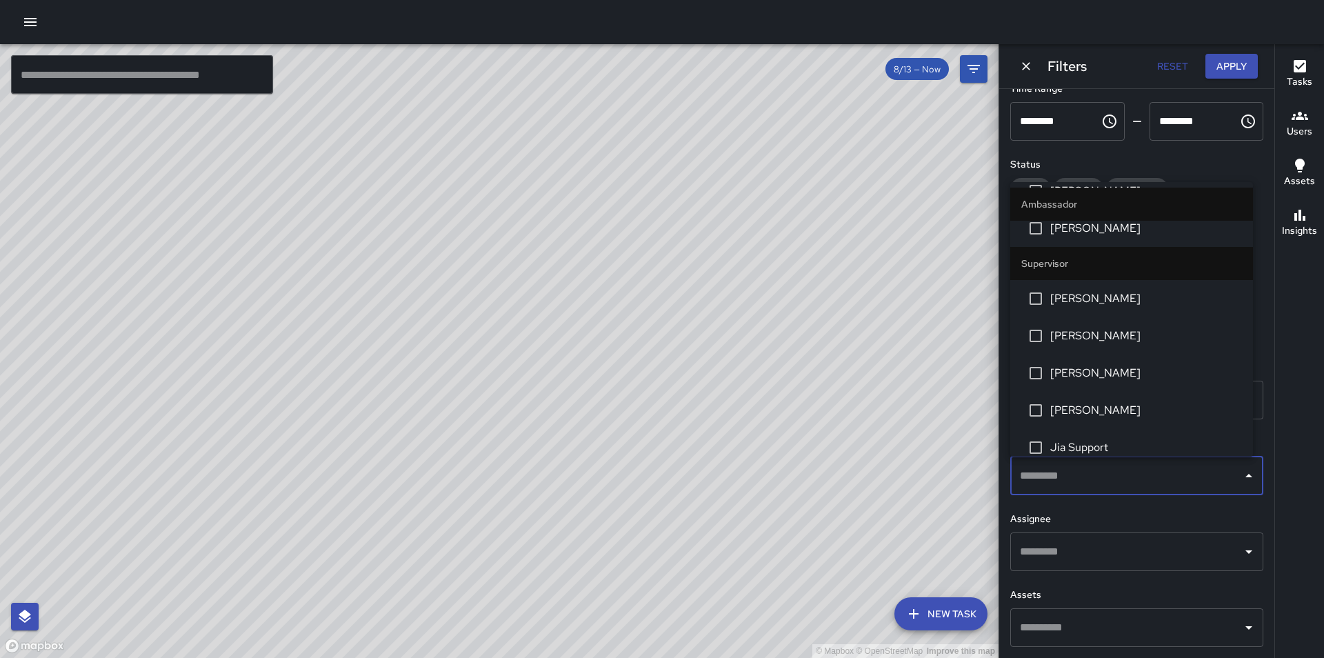
click at [1138, 305] on span "[PERSON_NAME]" at bounding box center [1146, 298] width 192 height 17
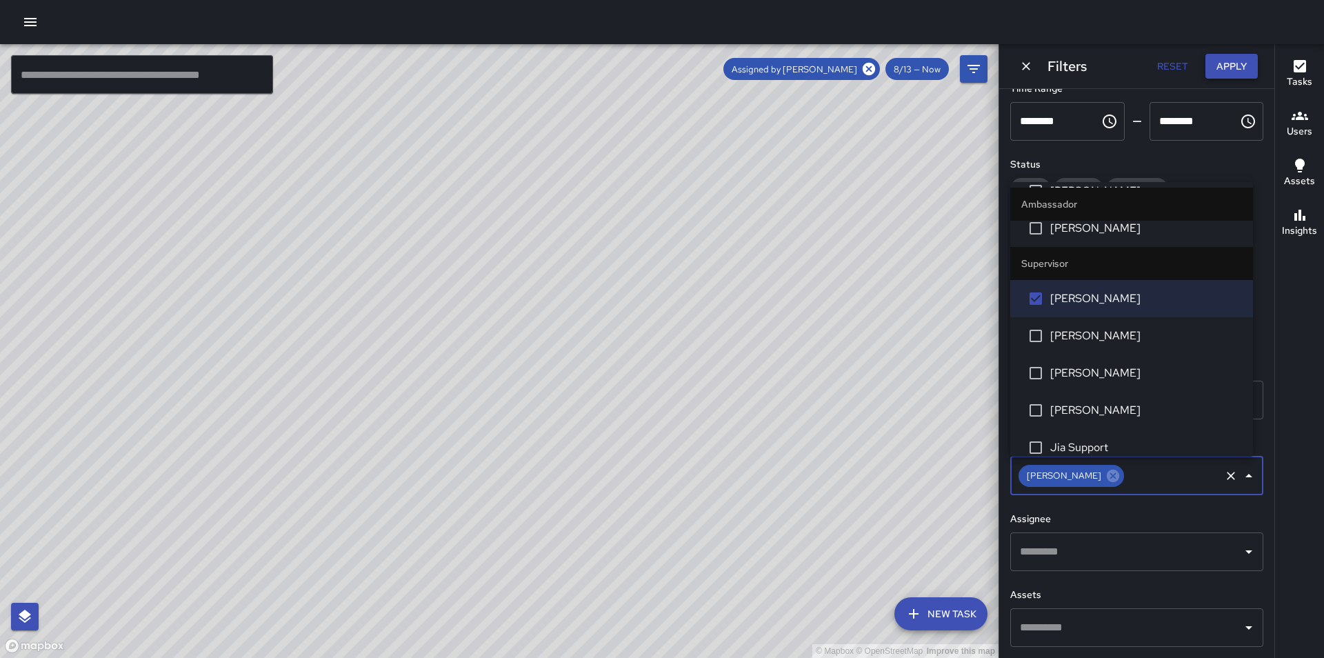
click at [1217, 65] on button "Apply" at bounding box center [1231, 67] width 52 height 26
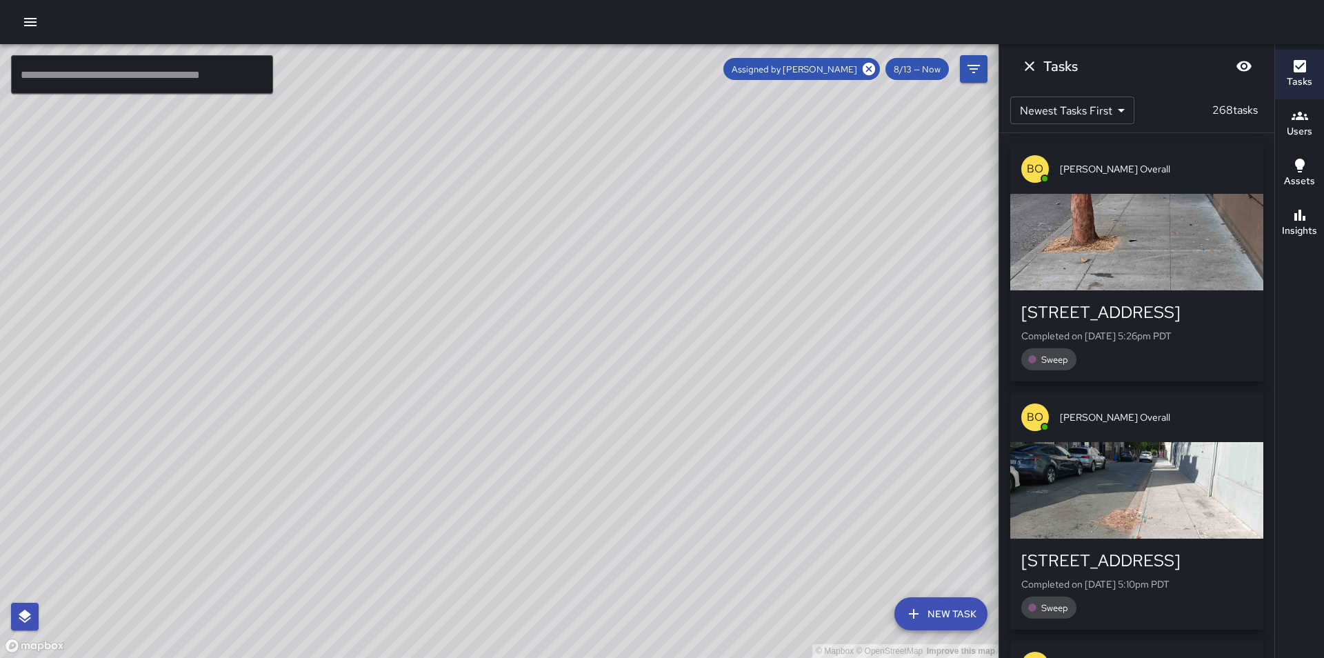
click at [1295, 72] on icon "button" at bounding box center [1299, 66] width 12 height 12
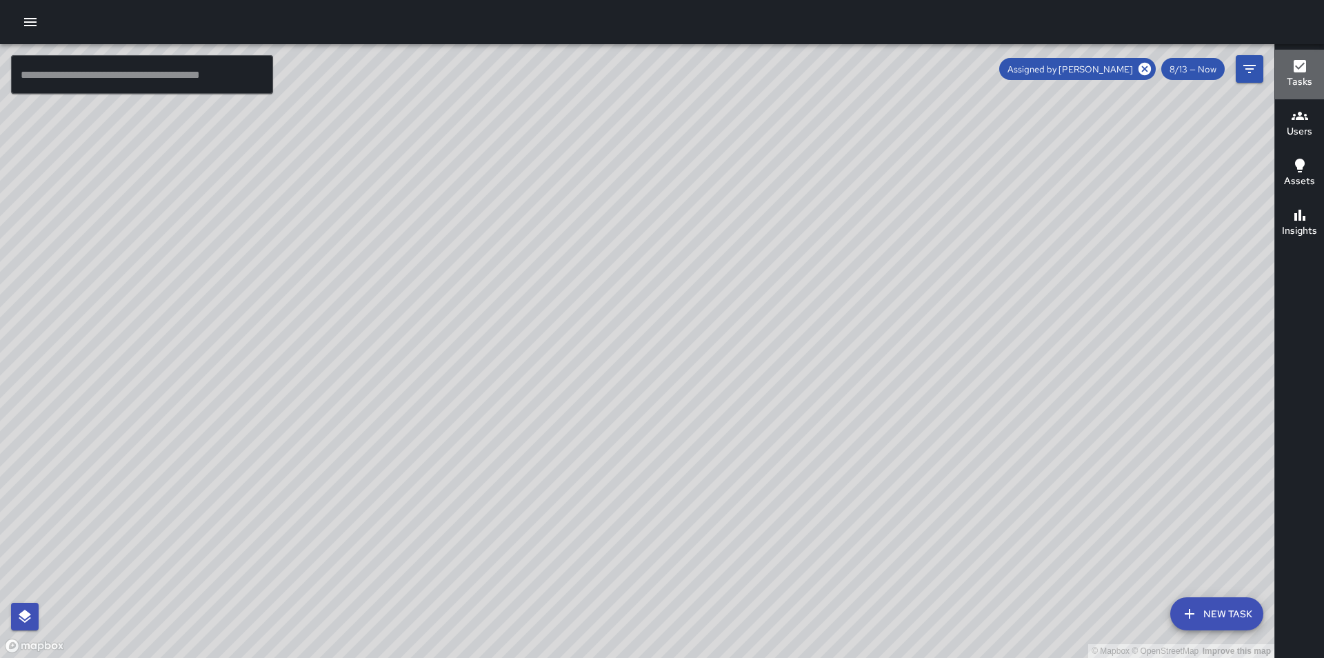
click at [1295, 72] on icon "button" at bounding box center [1299, 66] width 12 height 12
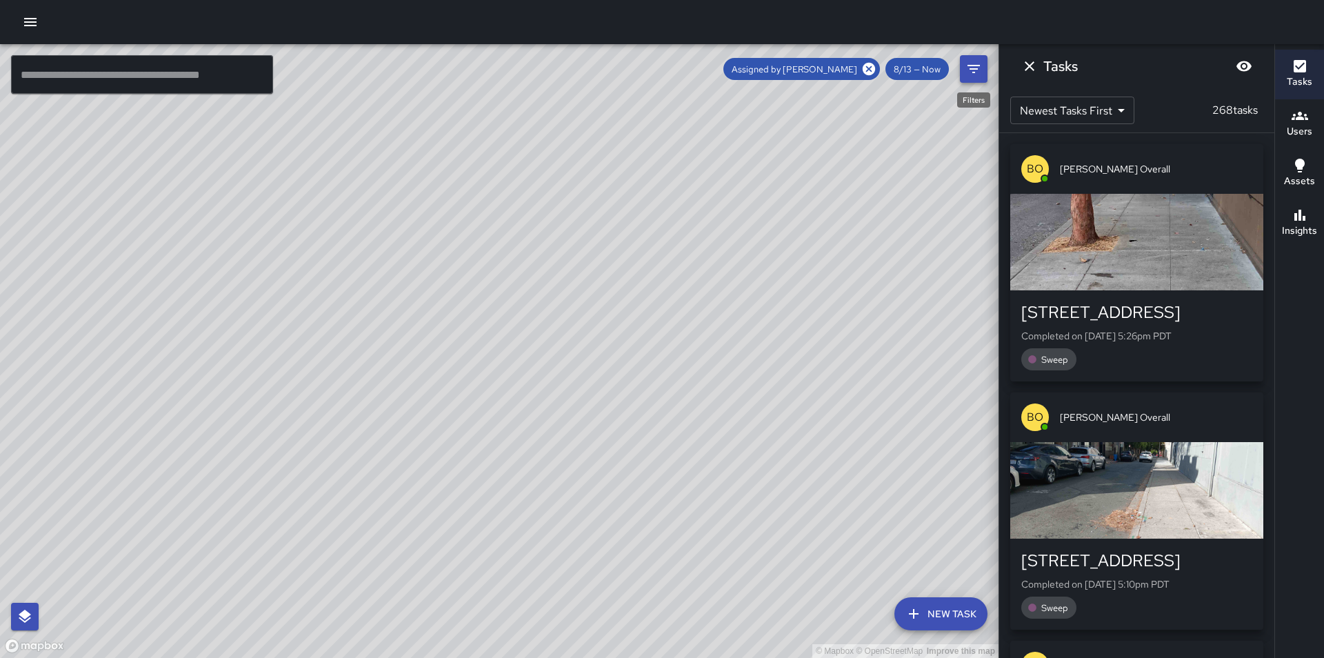
click at [983, 69] on button "Filters" at bounding box center [974, 69] width 28 height 28
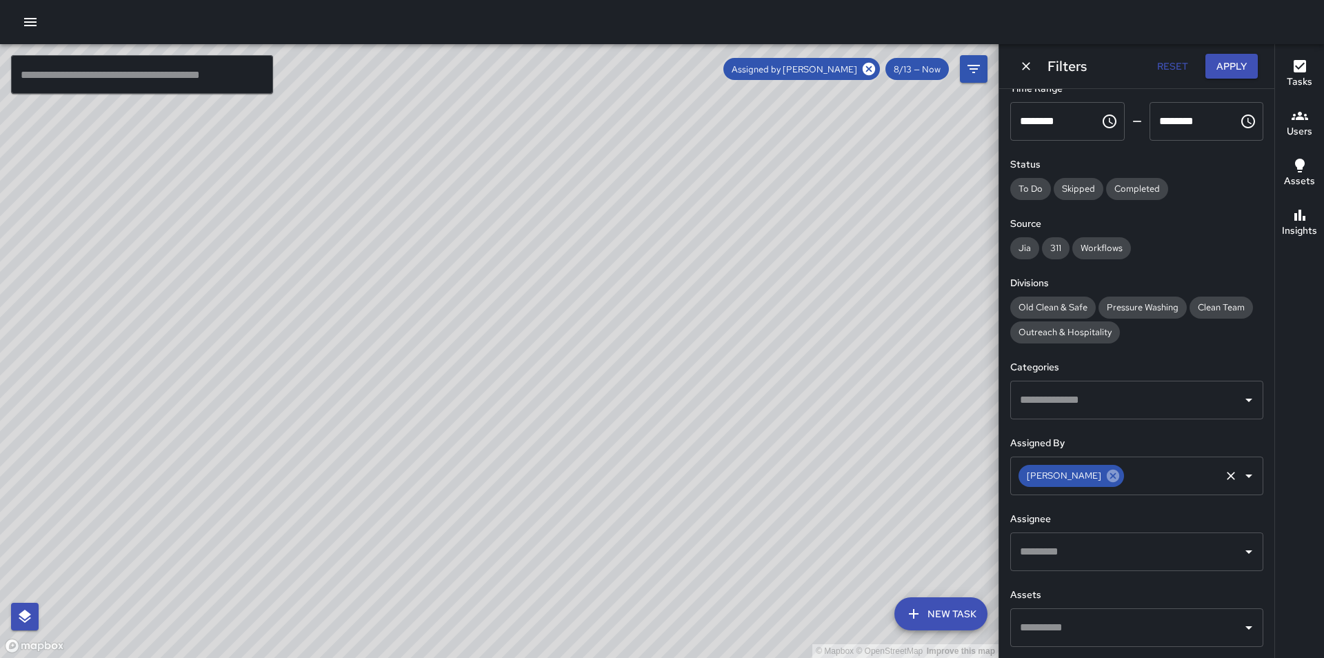
click at [1107, 478] on icon at bounding box center [1113, 476] width 12 height 12
click at [1240, 477] on icon "Open" at bounding box center [1248, 475] width 17 height 17
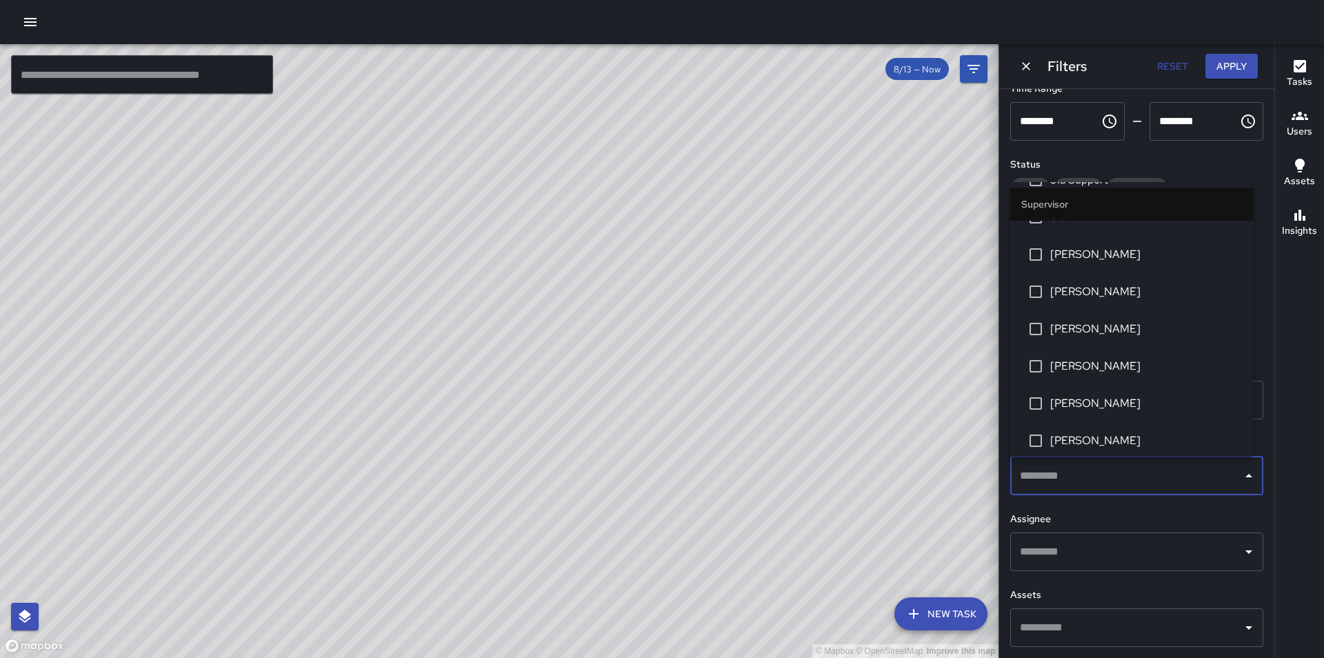
scroll to position [689, 0]
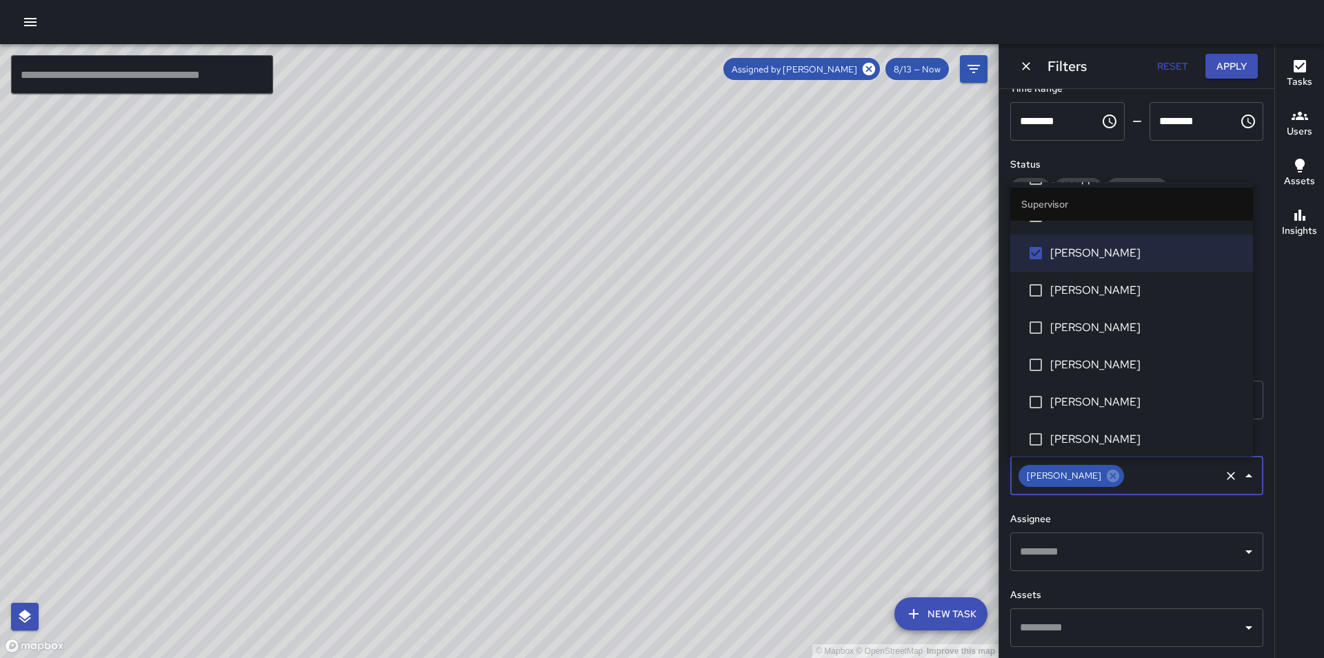
click at [1291, 68] on div "Tasks" at bounding box center [1299, 74] width 26 height 32
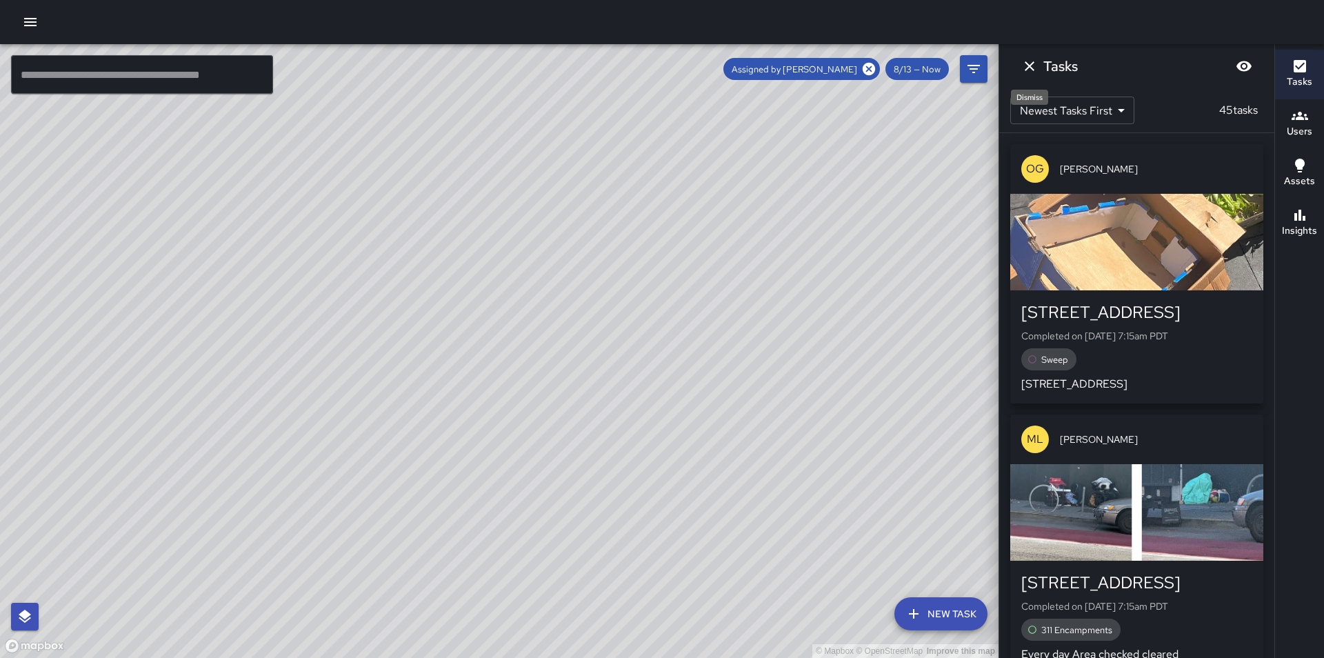
click at [1026, 66] on icon "Dismiss" at bounding box center [1029, 66] width 17 height 17
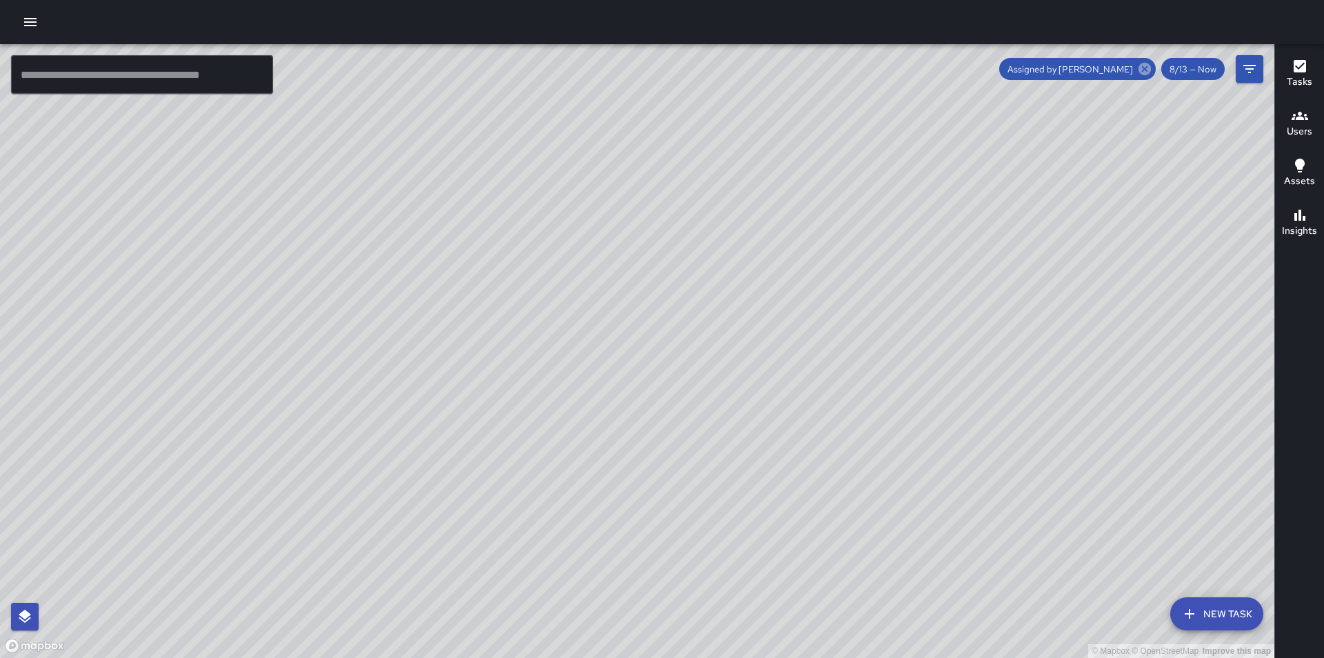
click at [1140, 69] on icon at bounding box center [1144, 69] width 12 height 12
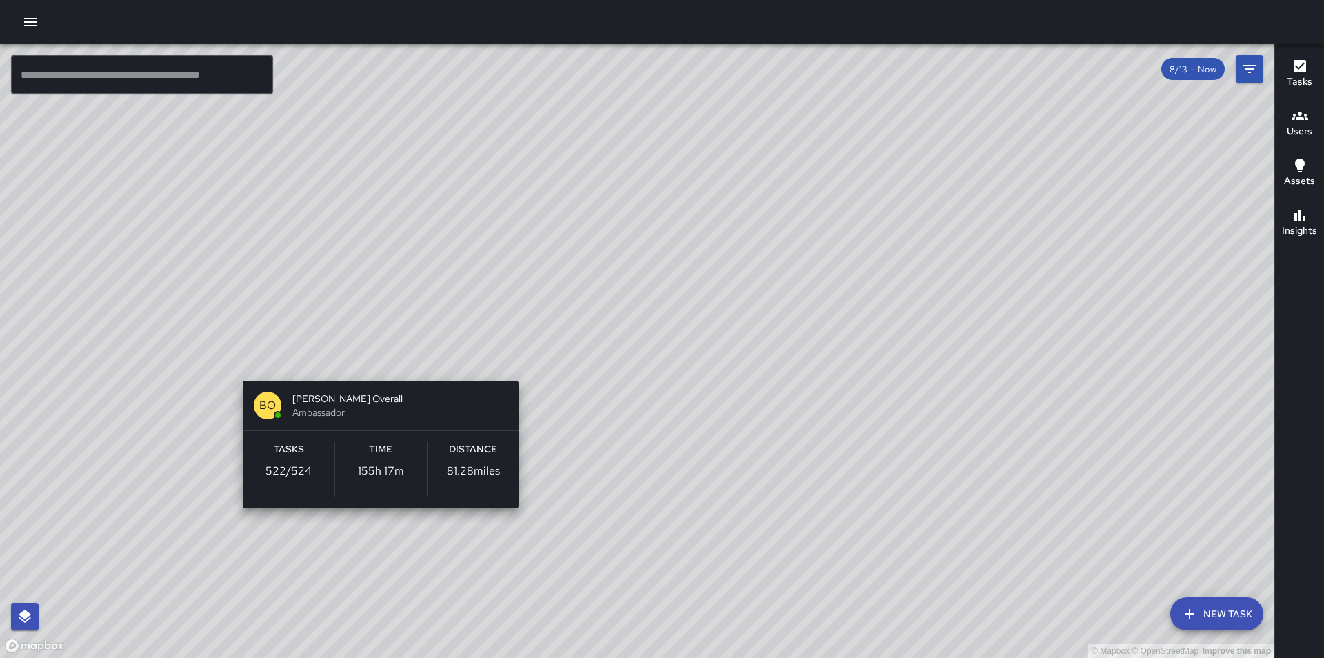
click at [505, 359] on div "© Mapbox © OpenStreetMap Improve this map [PERSON_NAME] Overall Ambassador Task…" at bounding box center [637, 351] width 1274 height 614
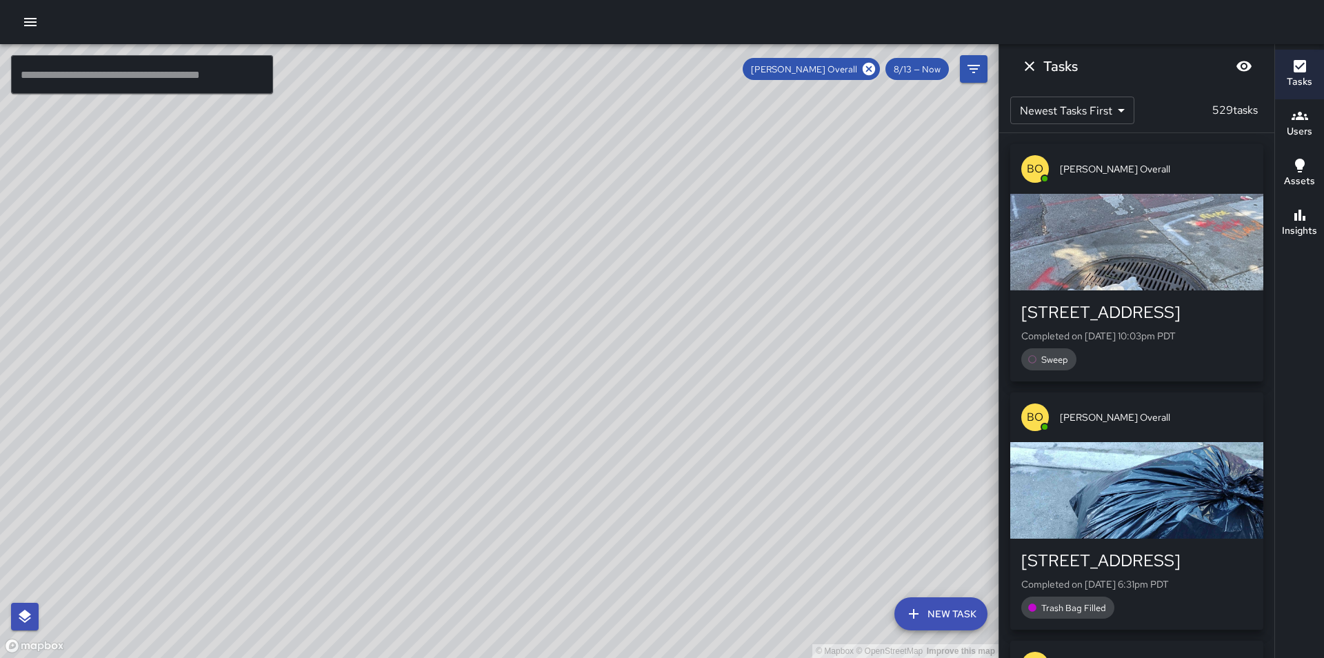
drag, startPoint x: 410, startPoint y: 261, endPoint x: 659, endPoint y: 217, distance: 253.4
click at [659, 217] on div "© Mapbox © OpenStreetMap Improve this map" at bounding box center [499, 351] width 998 height 614
click at [971, 63] on icon "Filters" at bounding box center [973, 69] width 17 height 17
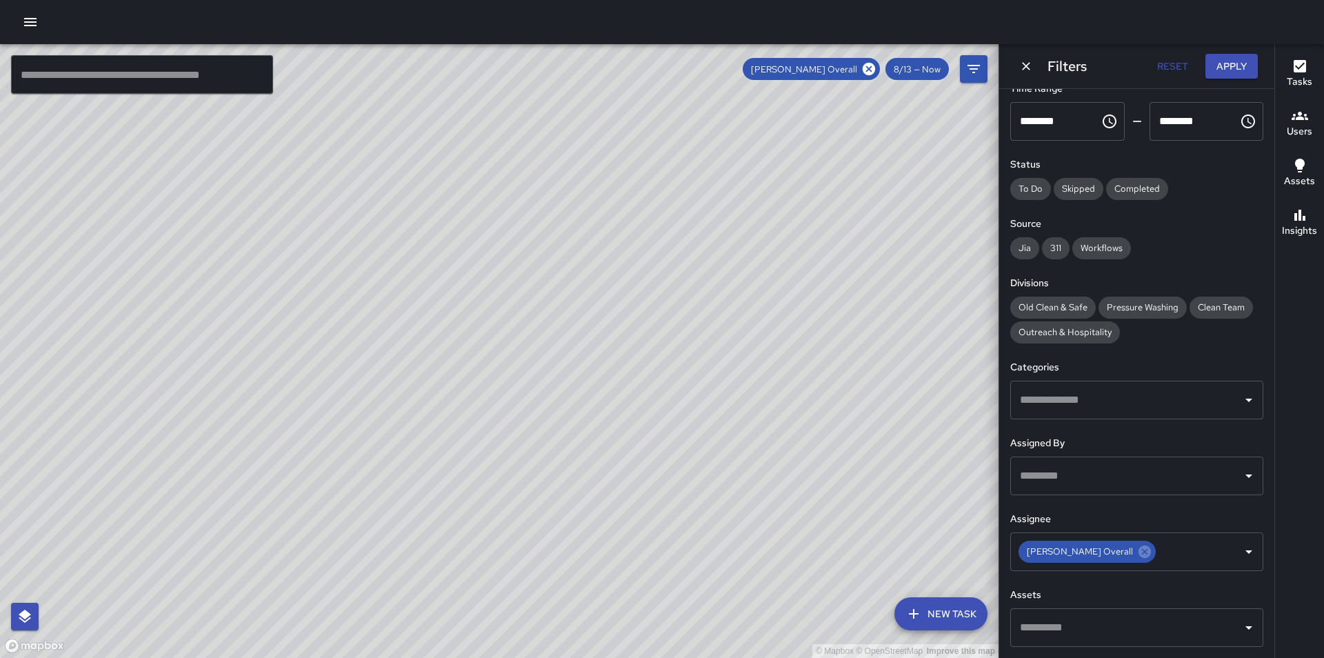
drag, startPoint x: 610, startPoint y: 194, endPoint x: 648, endPoint y: 395, distance: 204.9
click at [632, 528] on div "© Mapbox © OpenStreetMap Improve this map" at bounding box center [499, 351] width 998 height 614
click at [866, 74] on icon at bounding box center [868, 69] width 12 height 12
